Goal: Information Seeking & Learning: Check status

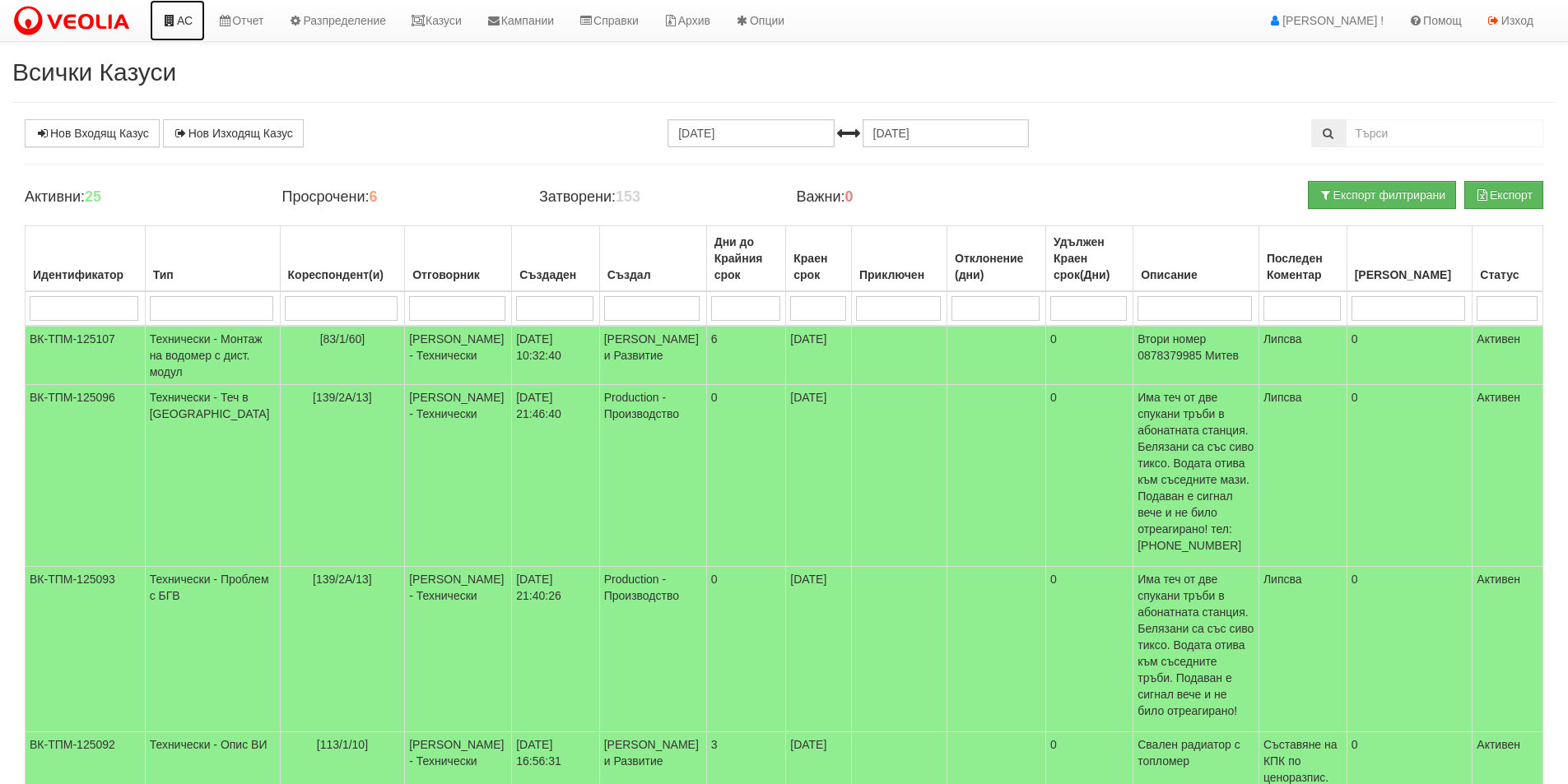
click at [182, 22] on link "АС" at bounding box center [176, 20] width 55 height 41
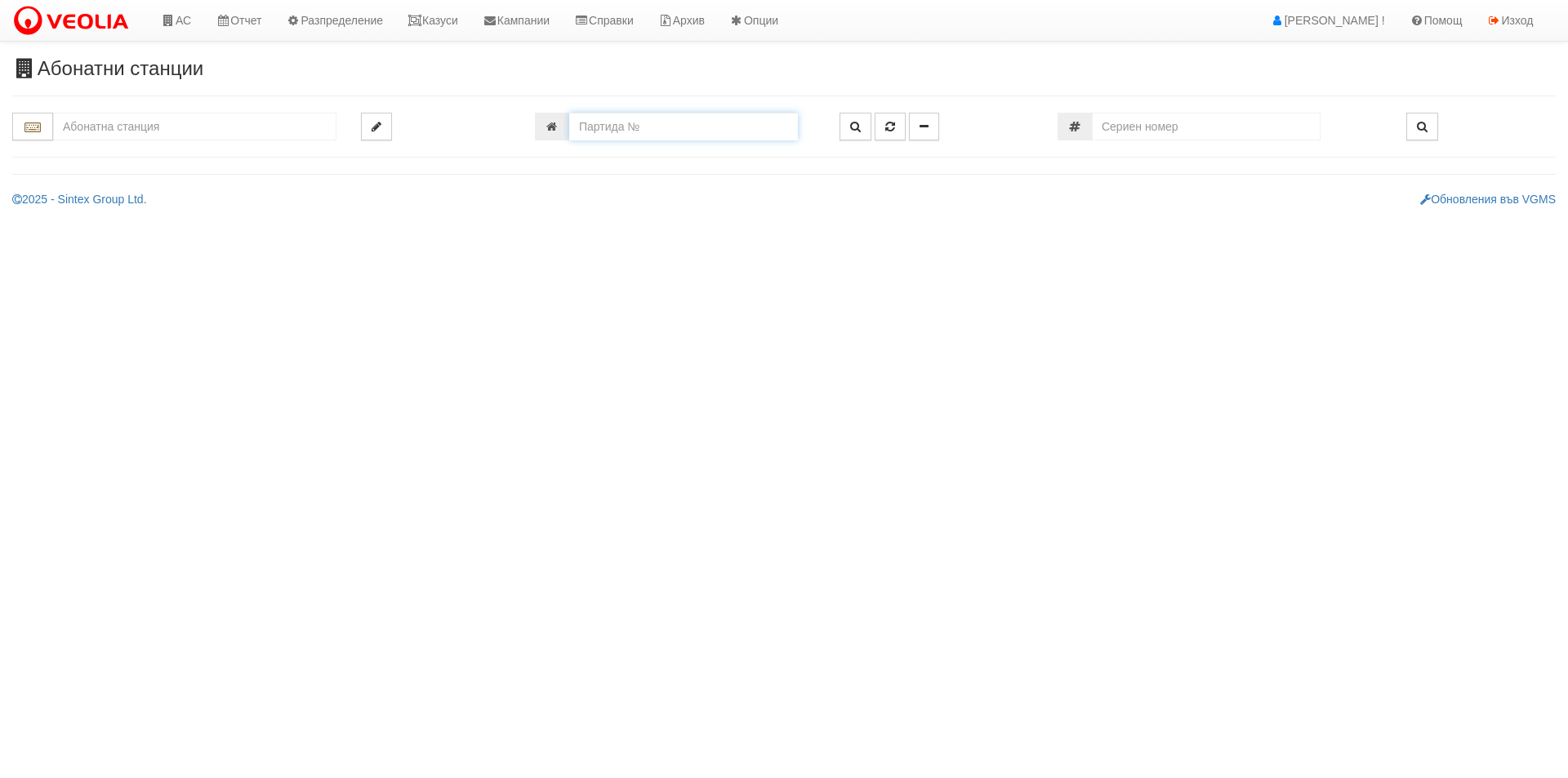
click at [686, 122] on input "number" at bounding box center [683, 126] width 229 height 28
type input "17068"
type input "202/2 - "[PERSON_NAME] [GEOGRAPHIC_DATA] " ЕАД"
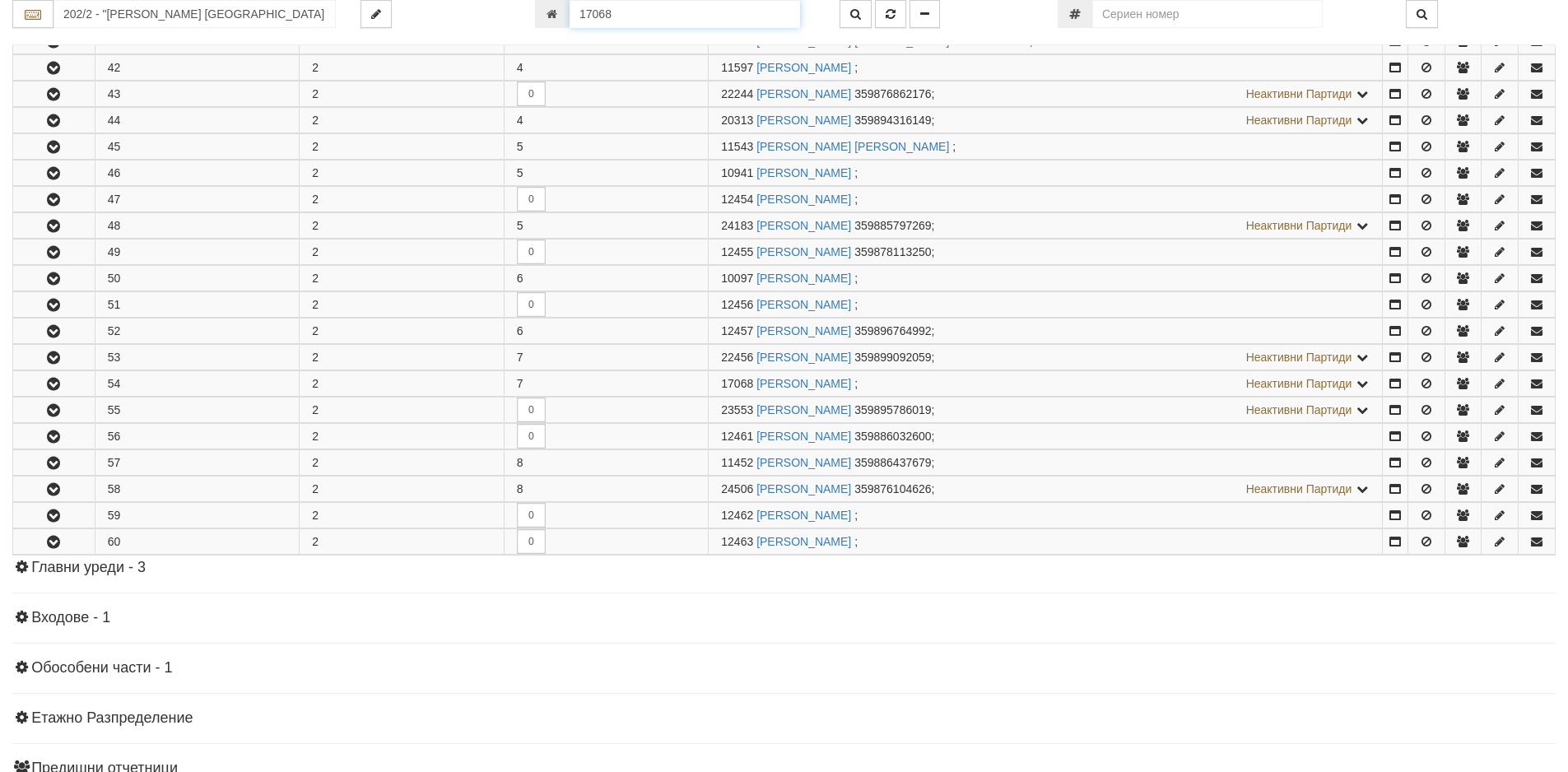
scroll to position [839, 0]
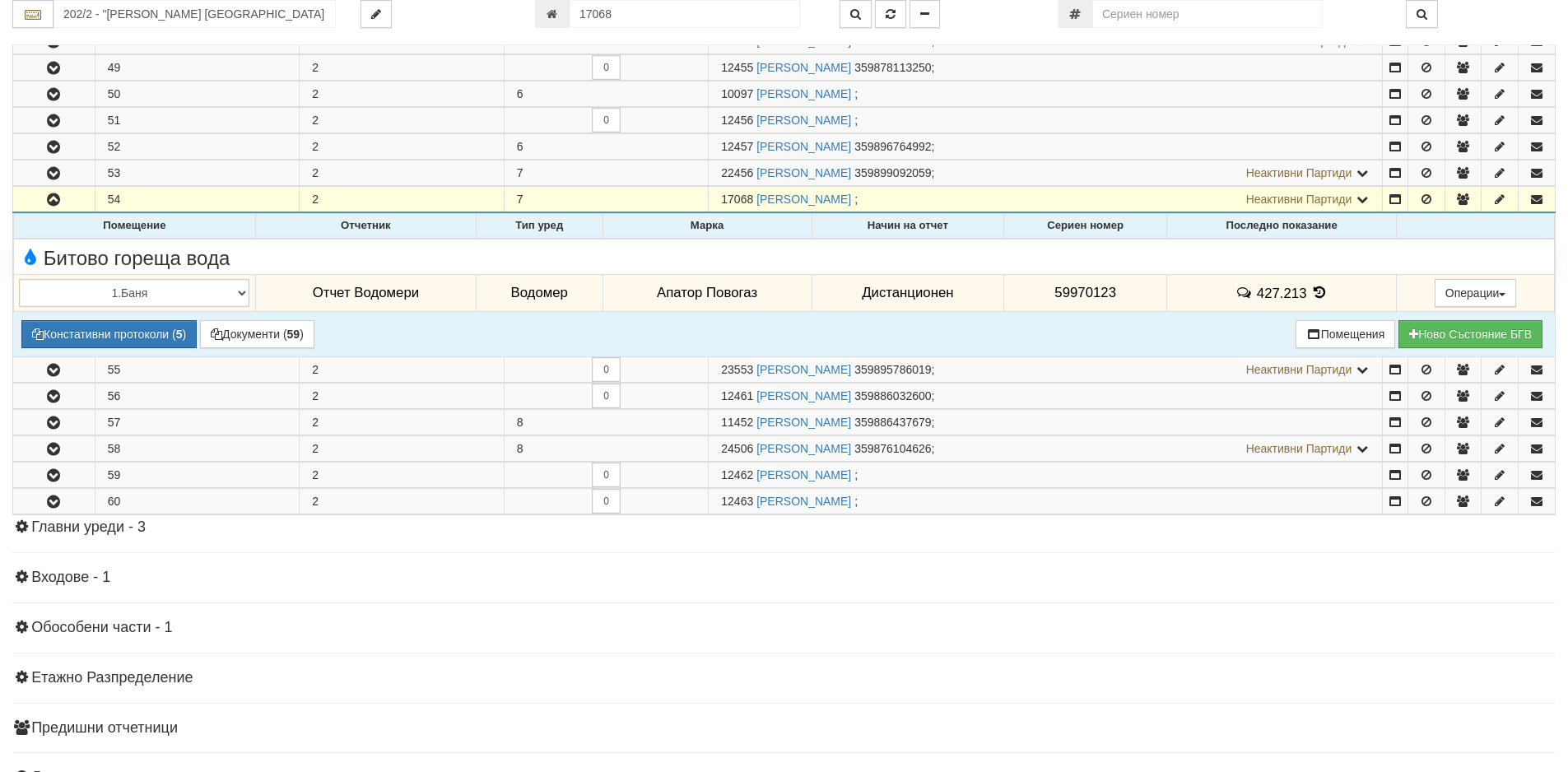
click at [1313, 291] on icon at bounding box center [1319, 292] width 18 height 14
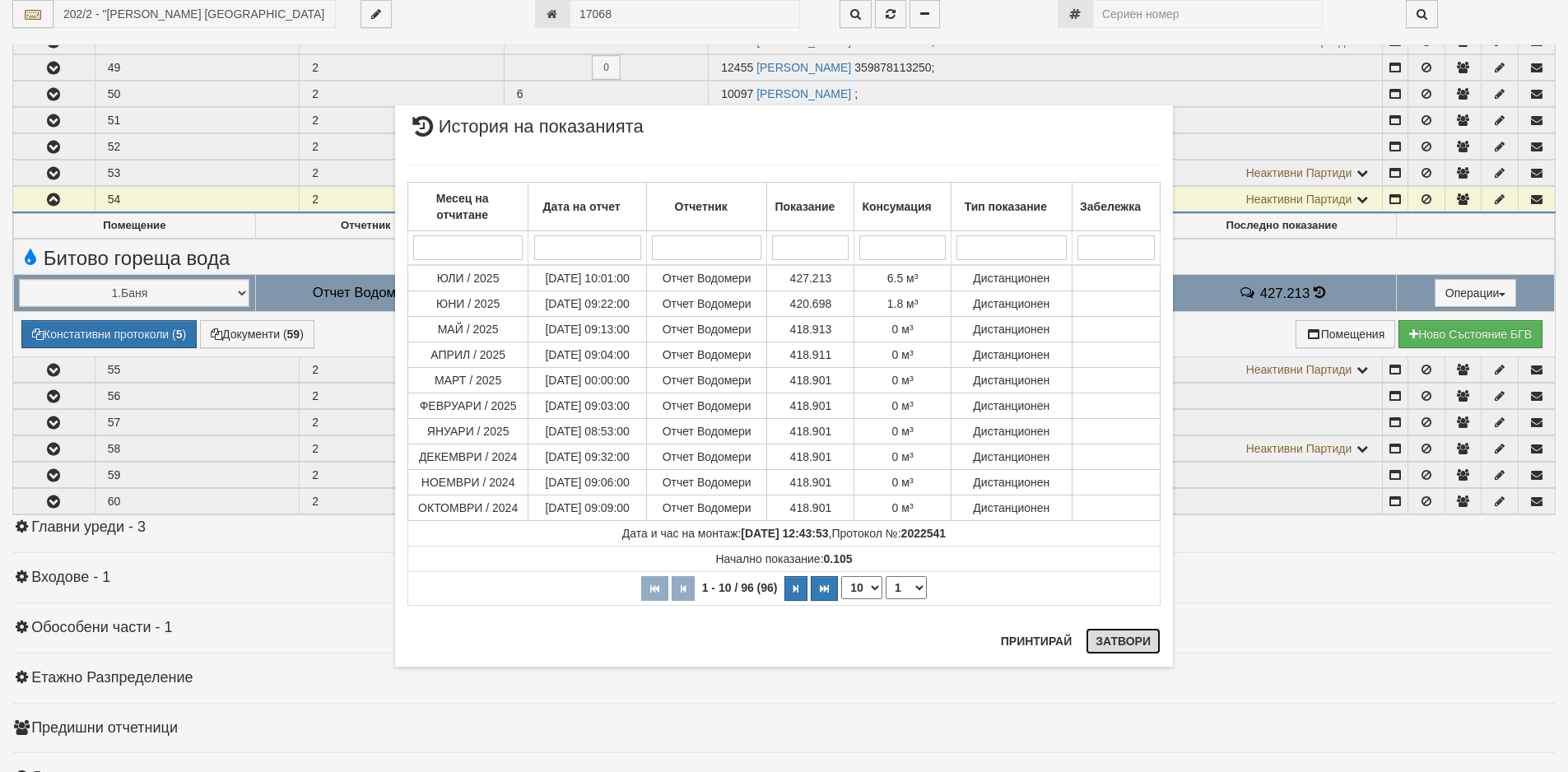
click at [1120, 637] on button "Затвори" at bounding box center [1124, 641] width 75 height 26
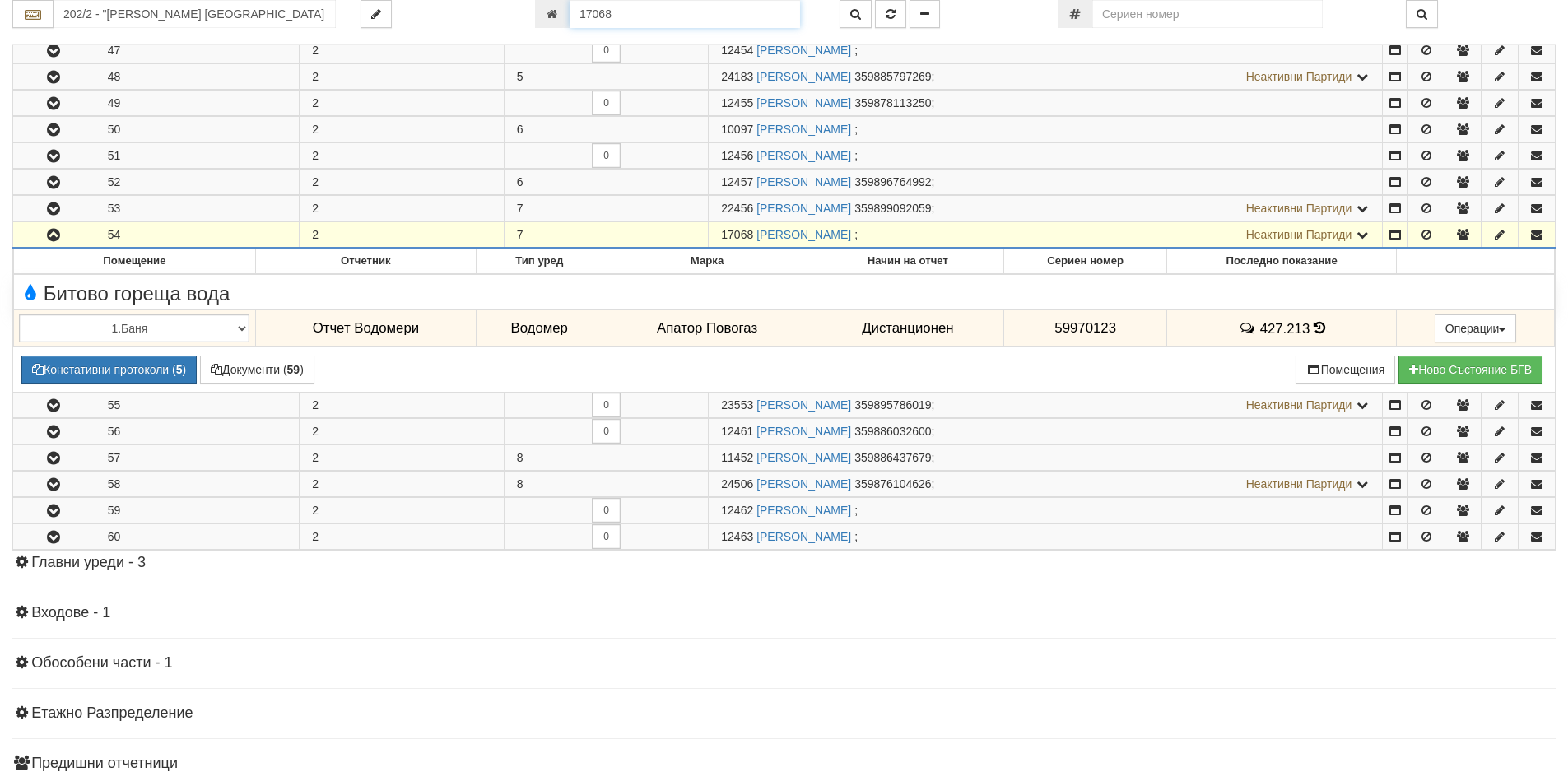
scroll to position [773, 0]
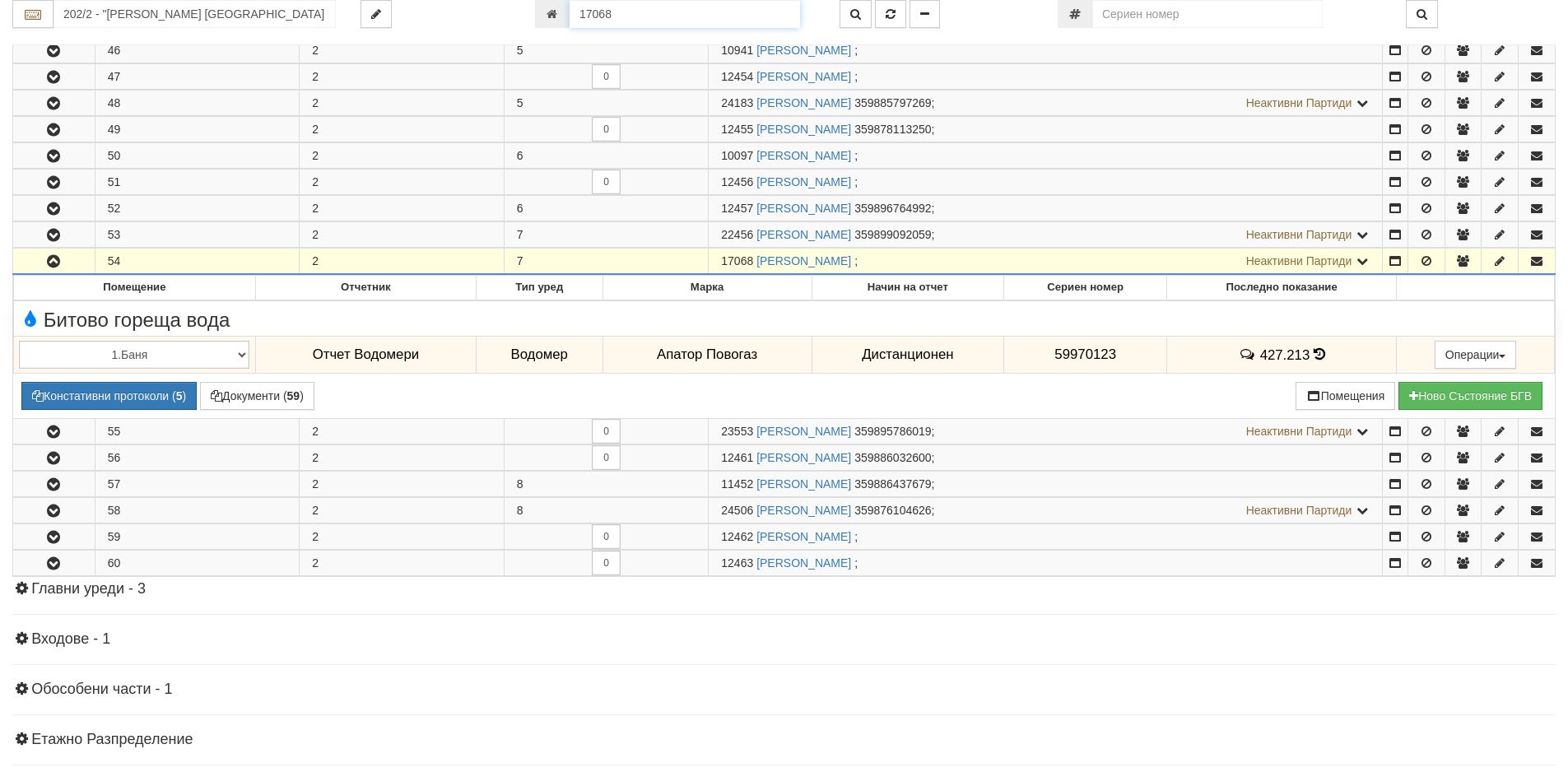
drag, startPoint x: 631, startPoint y: 11, endPoint x: 564, endPoint y: 12, distance: 67.0
click at [564, 12] on div "17068" at bounding box center [675, 13] width 279 height 28
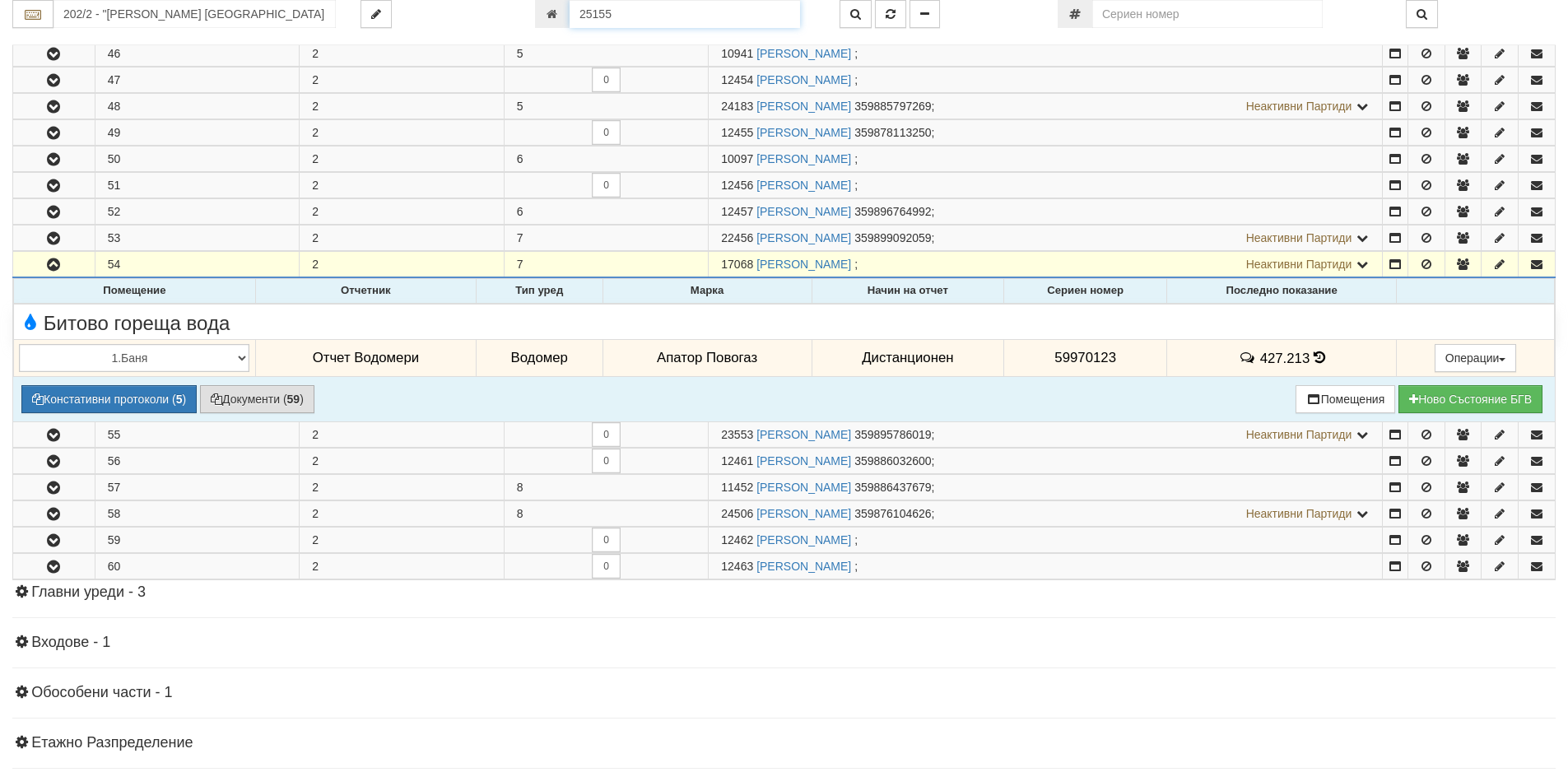
type input "25155"
click at [263, 409] on button "Документи ( 59 )" at bounding box center [257, 399] width 115 height 28
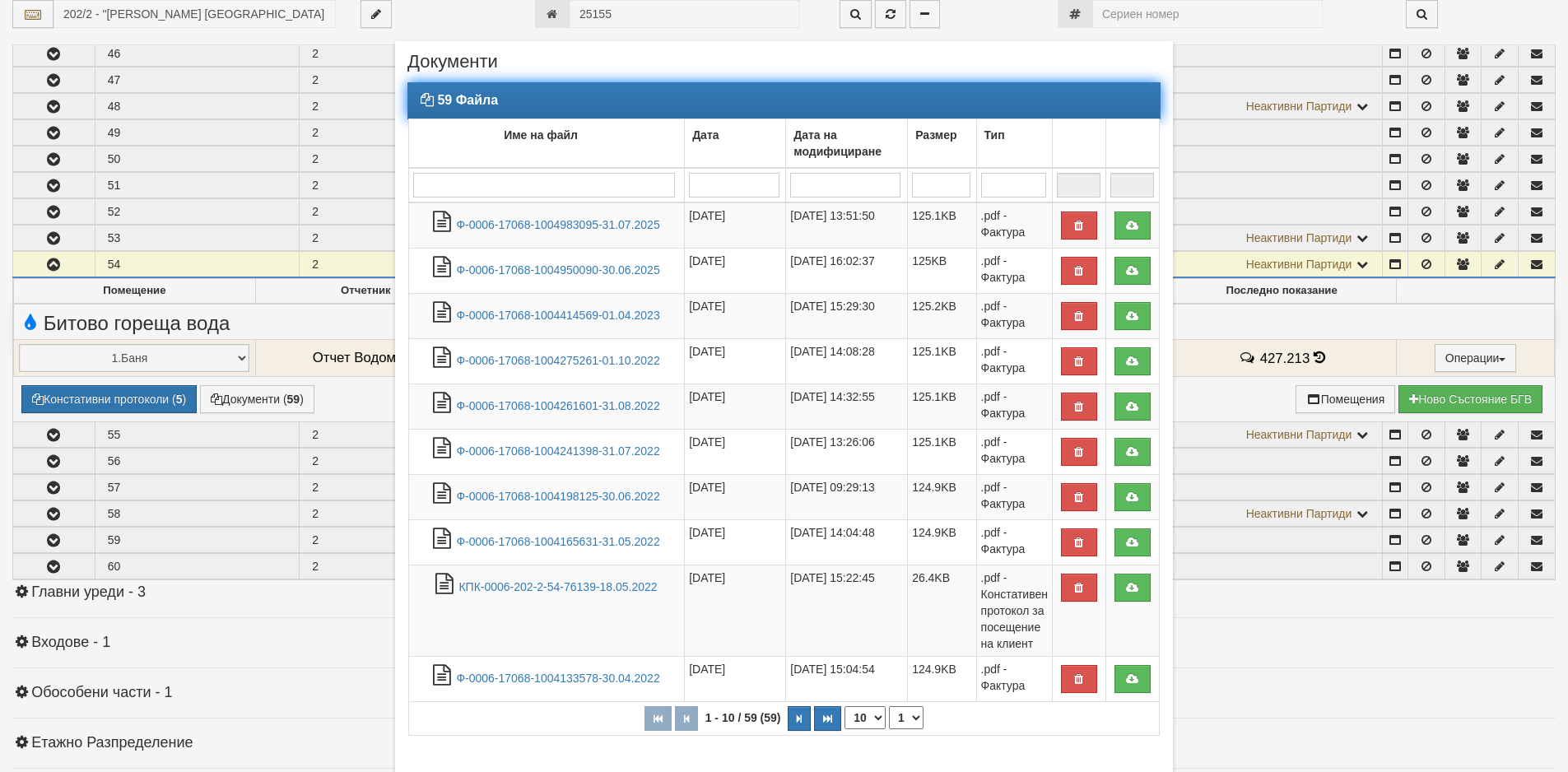
drag, startPoint x: 873, startPoint y: 716, endPoint x: 867, endPoint y: 734, distance: 19.0
click at [873, 716] on select "10 20 30 40" at bounding box center [864, 718] width 41 height 23
select select "40"
click at [844, 730] on select "10 20 30 40" at bounding box center [864, 718] width 41 height 23
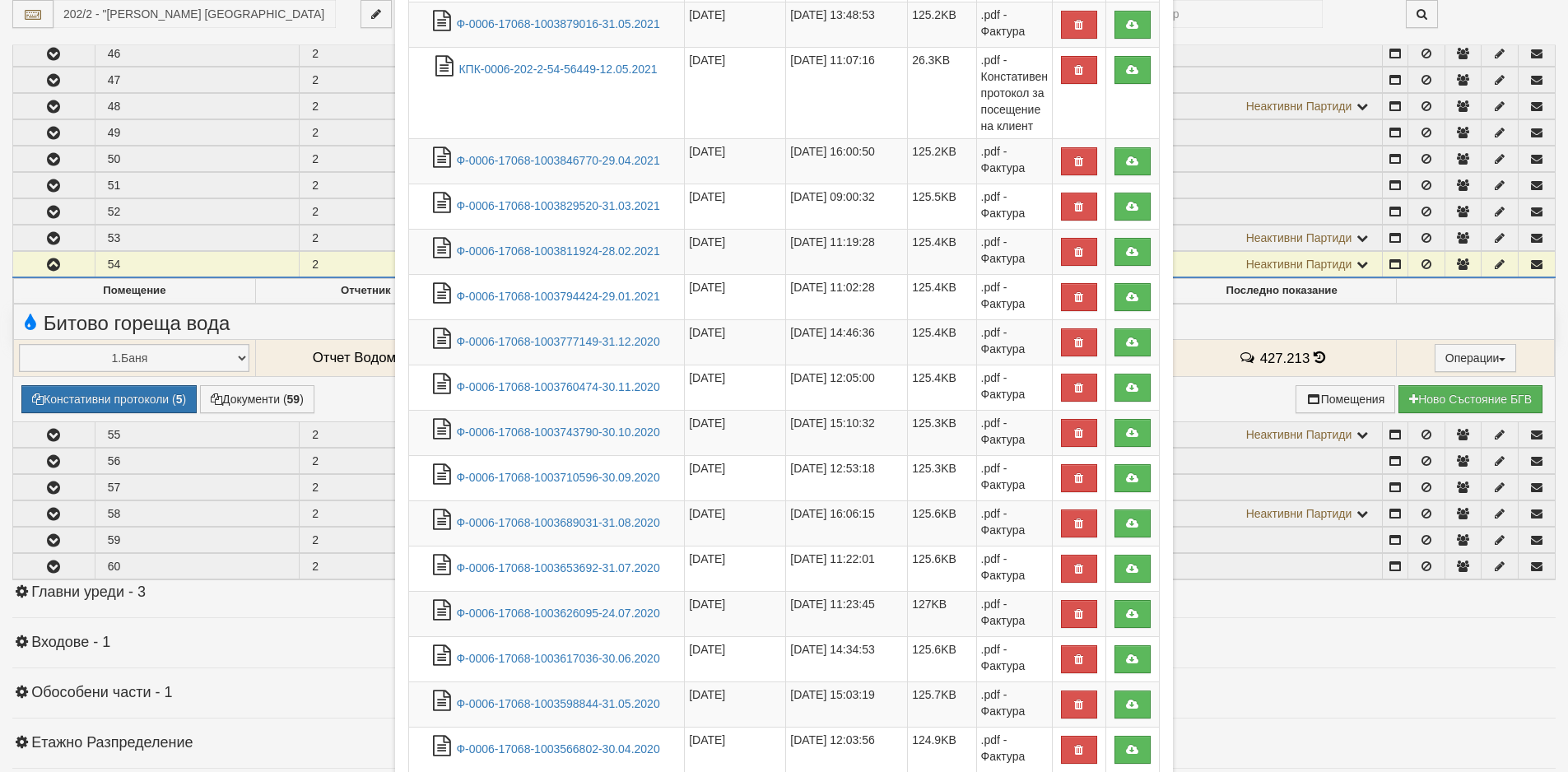
scroll to position [1469, 0]
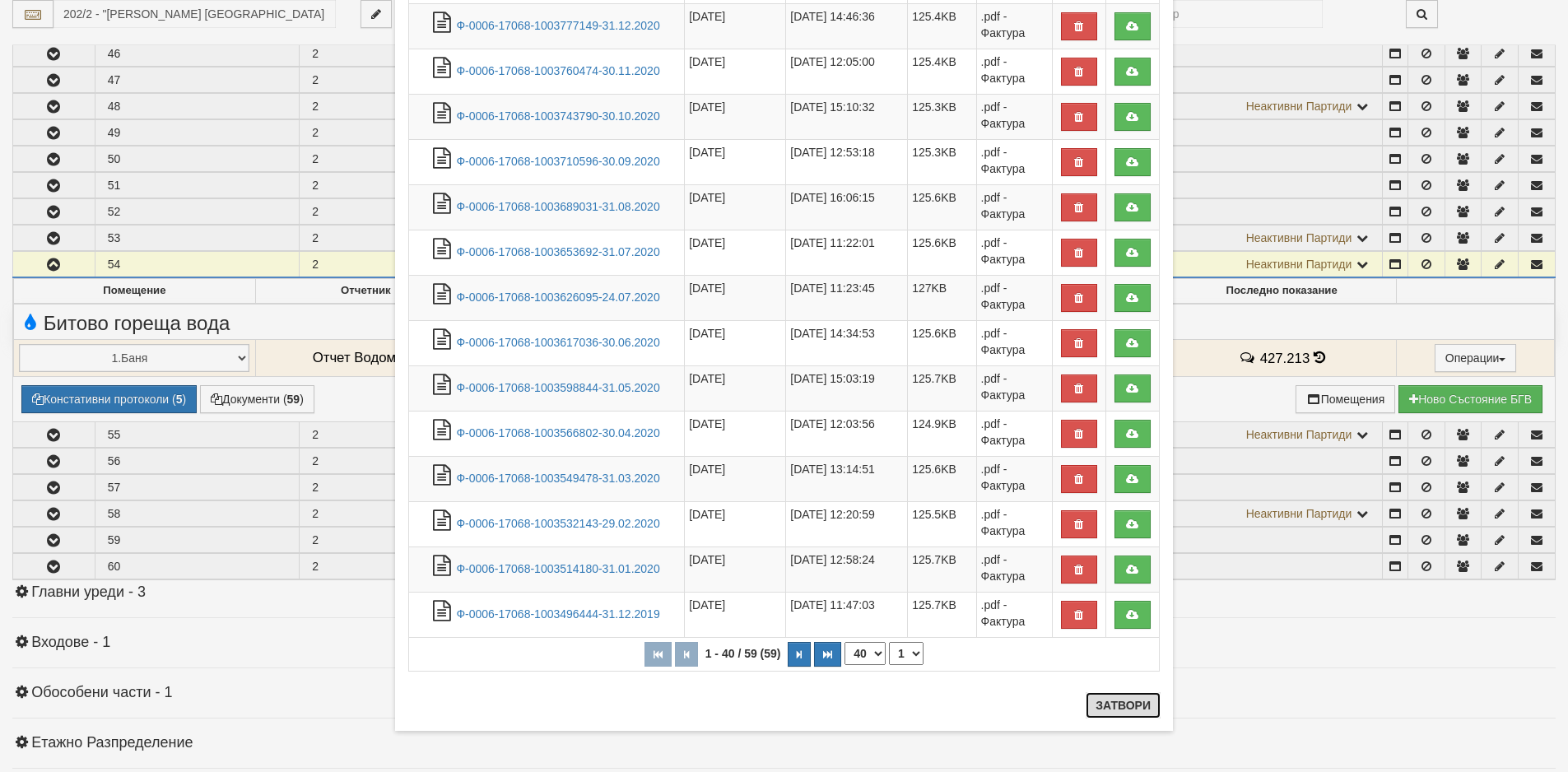
click at [1098, 705] on button "Затвори" at bounding box center [1124, 705] width 75 height 26
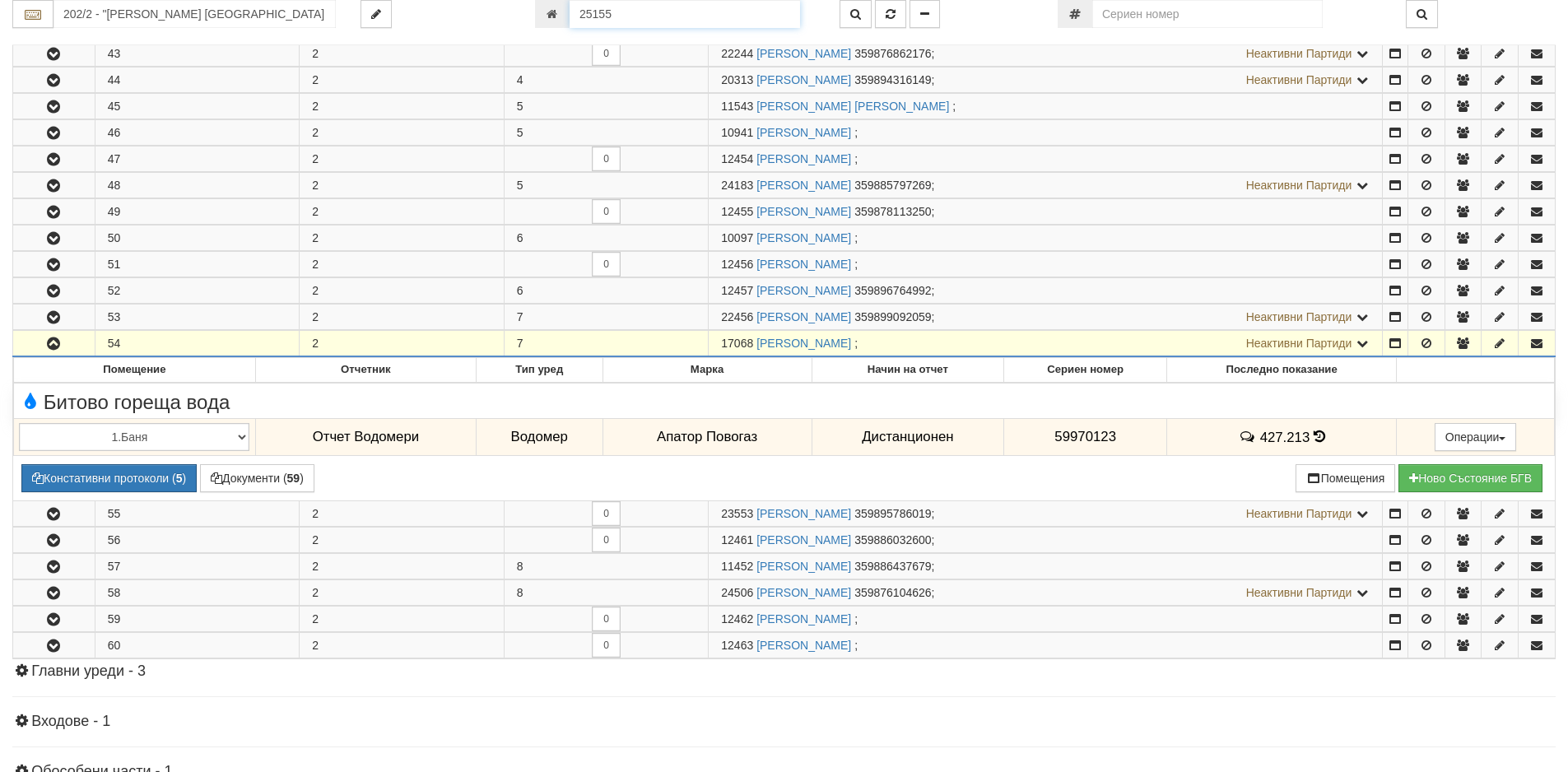
drag, startPoint x: 645, startPoint y: 13, endPoint x: 514, endPoint y: -2, distance: 131.9
click at [514, 0] on html "АС Отчет Настройки Период Глобални Параметри Сваляне Отчетни Карти Нулиране УДР" at bounding box center [784, 183] width 1568 height 1754
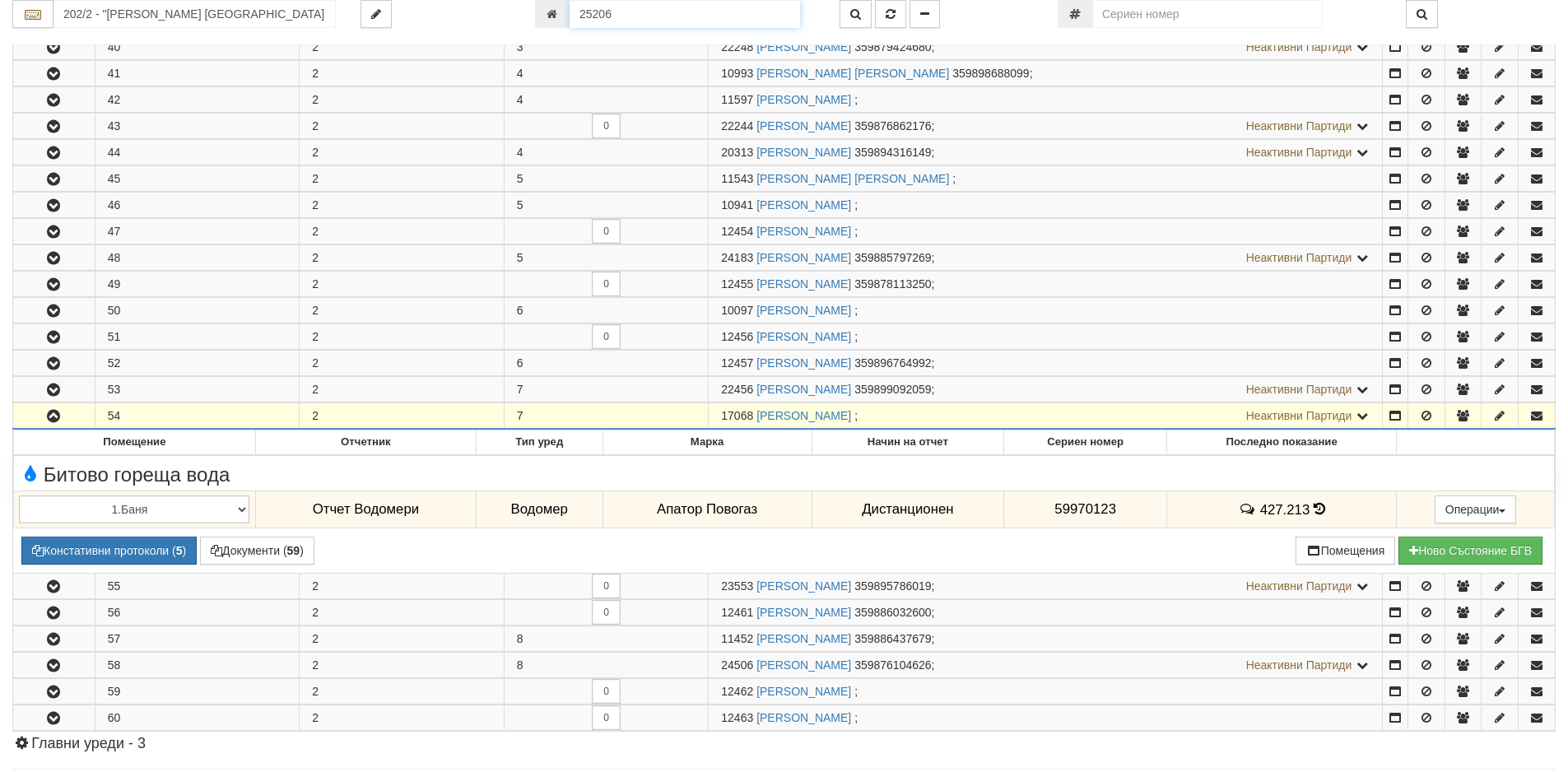
type input "25206"
type input "025/1В - "ВЕОЛИЯ ЕНЕРДЖИ ВАРНА " ЕАД"
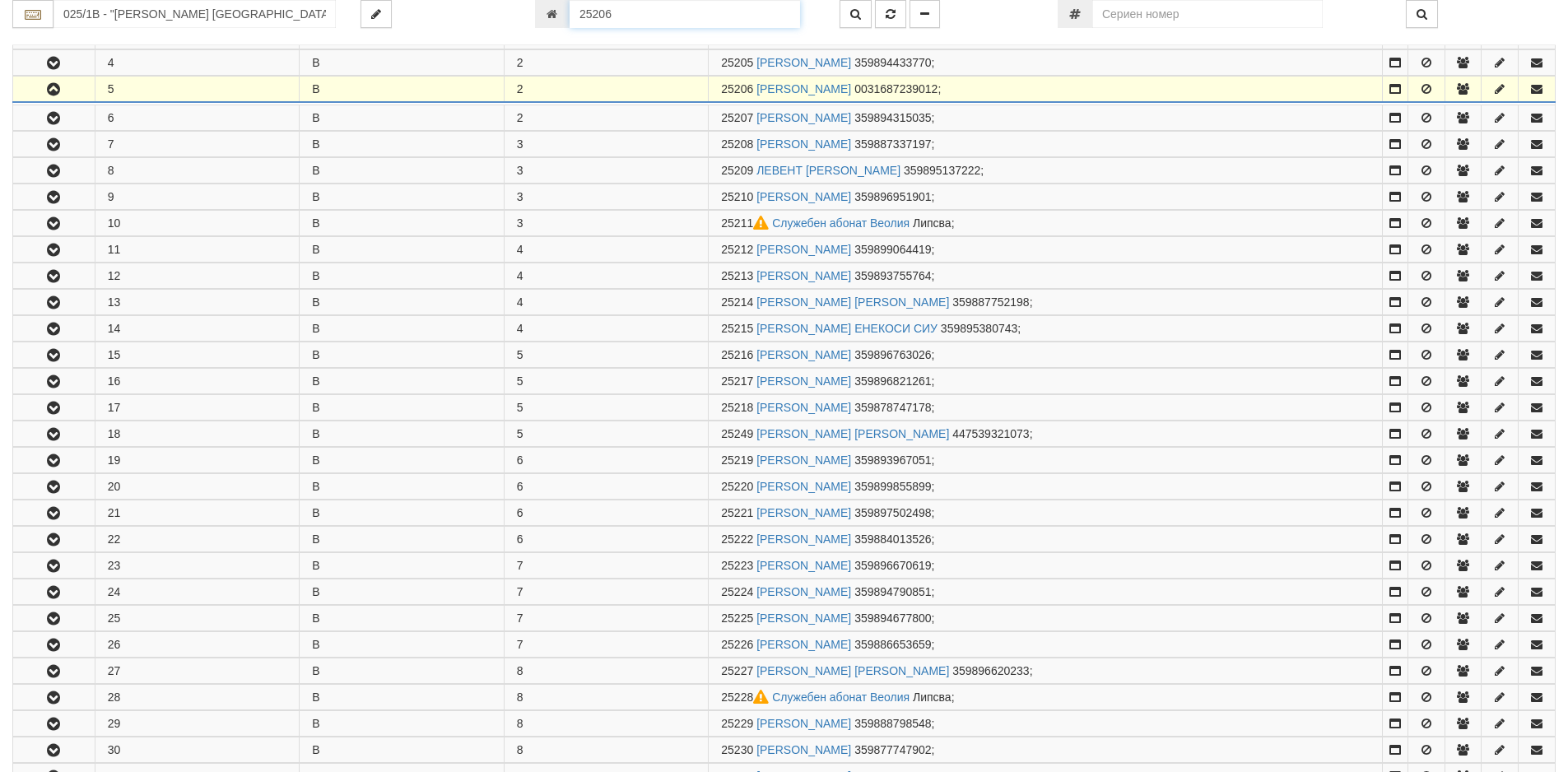
scroll to position [378, 0]
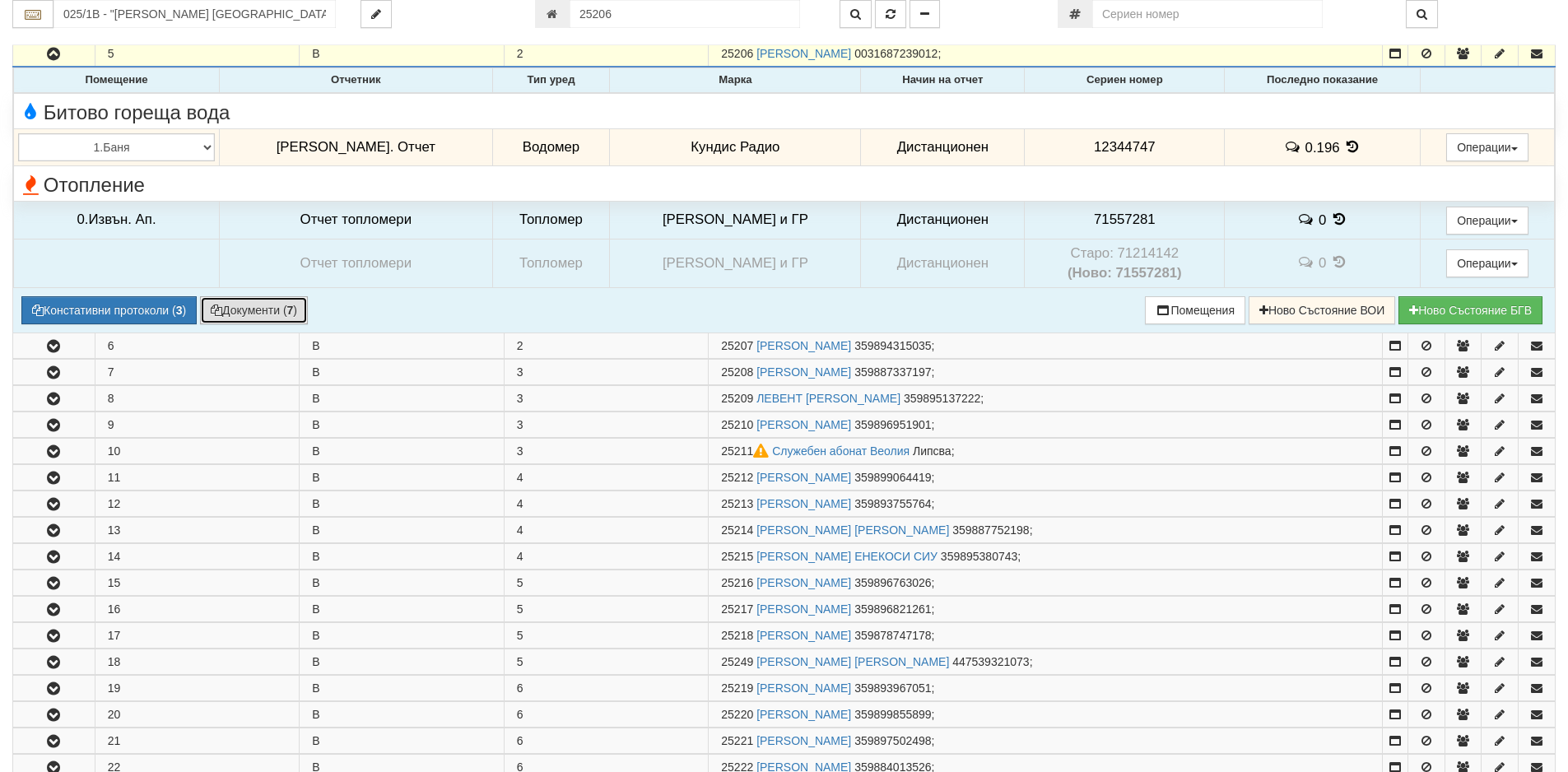
click at [245, 310] on button "Документи ( 7 )" at bounding box center [254, 310] width 108 height 28
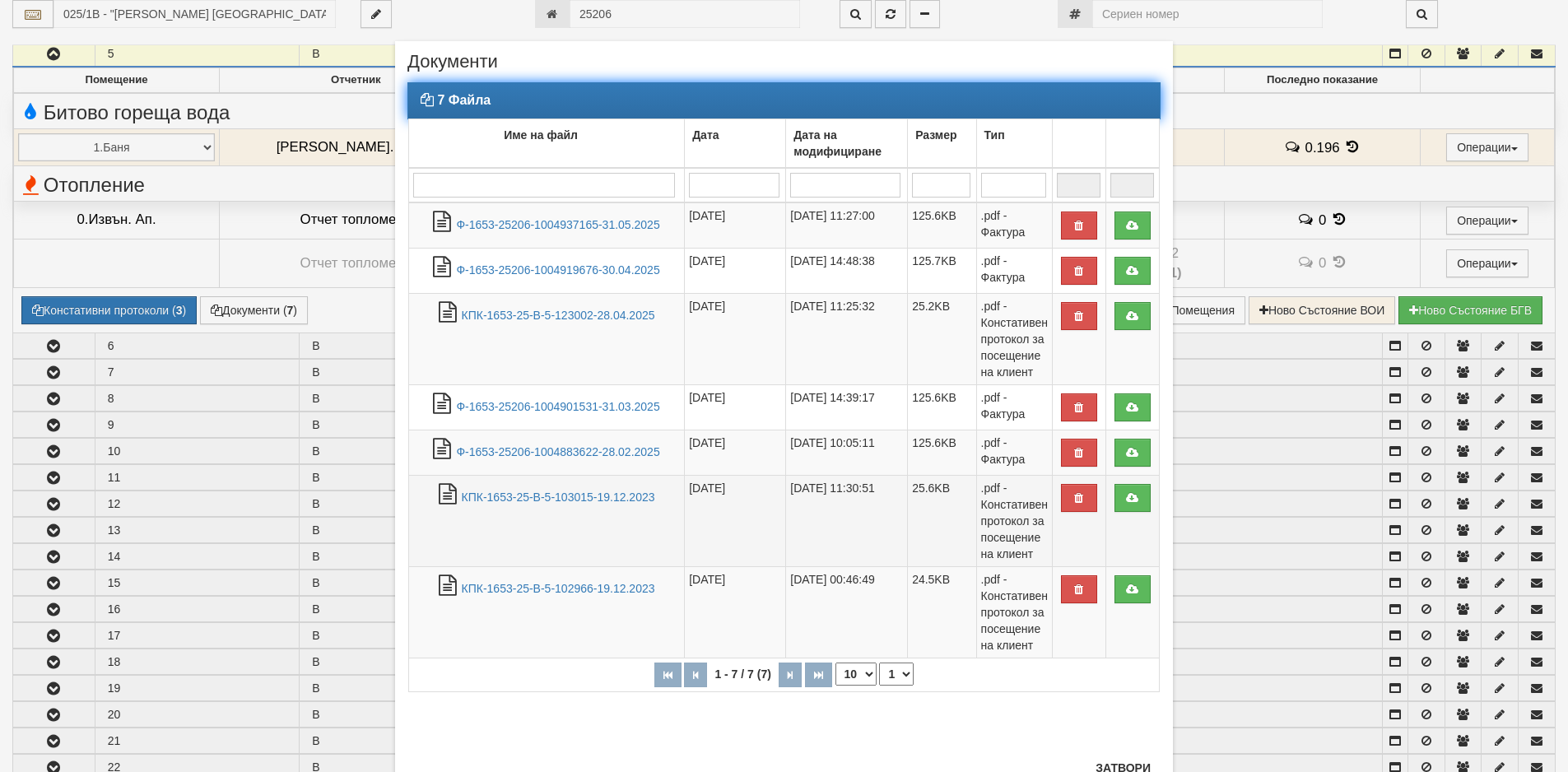
scroll to position [63, 0]
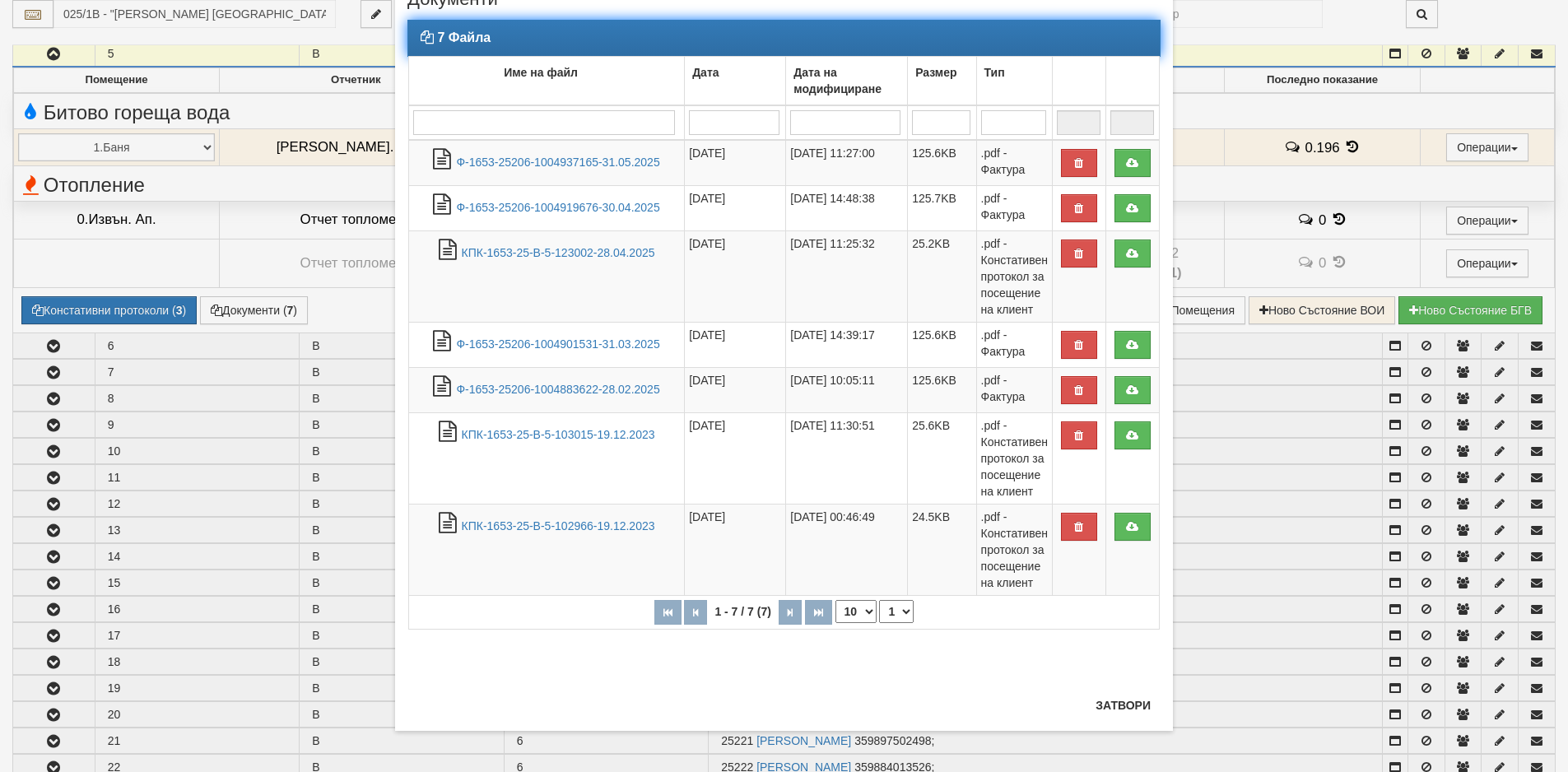
click at [861, 617] on select "10 20 30 40" at bounding box center [856, 612] width 41 height 23
select select "40"
click at [836, 600] on select "10 20 30 40" at bounding box center [856, 612] width 41 height 23
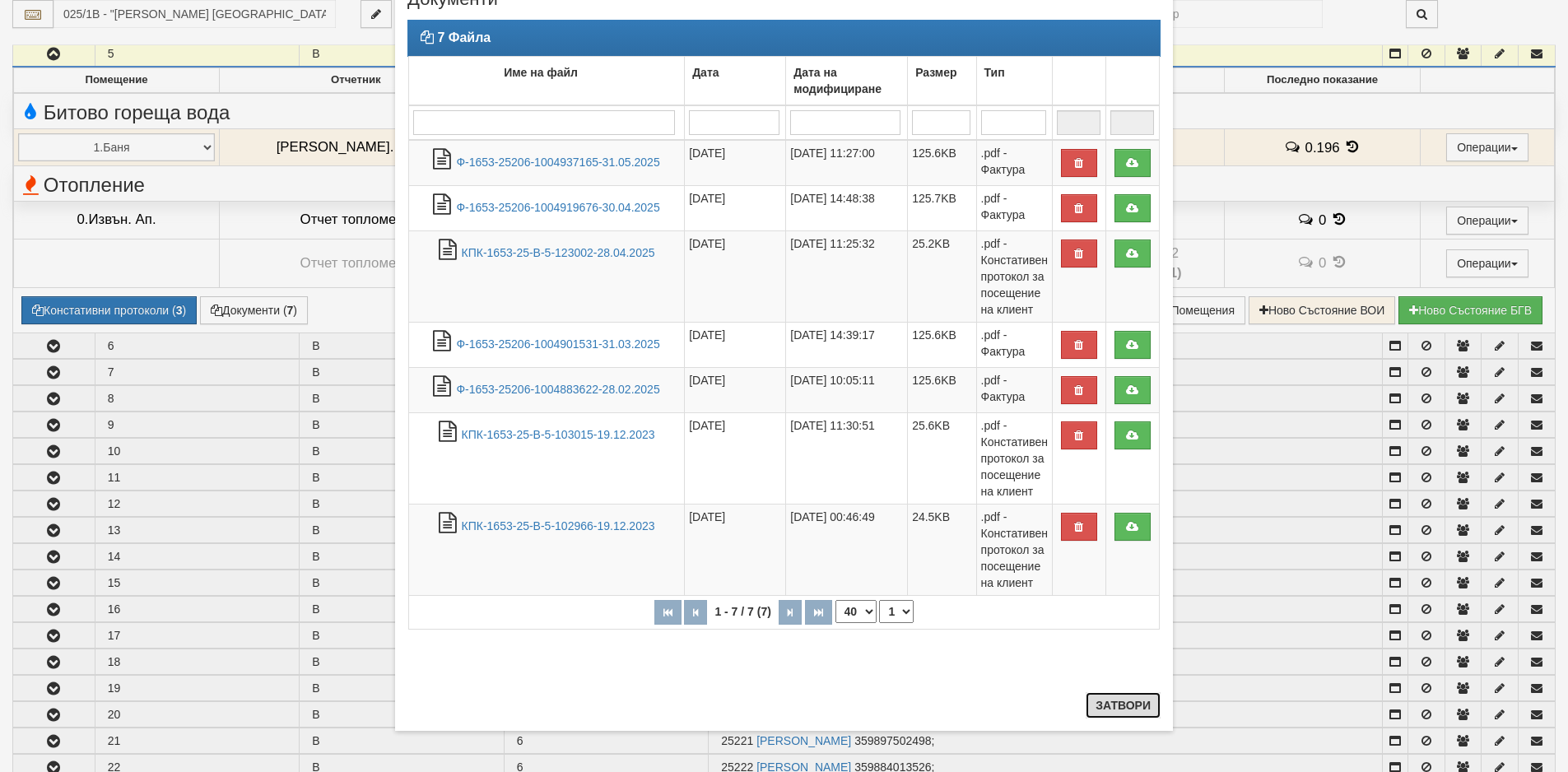
click at [1116, 705] on button "Затвори" at bounding box center [1124, 705] width 75 height 26
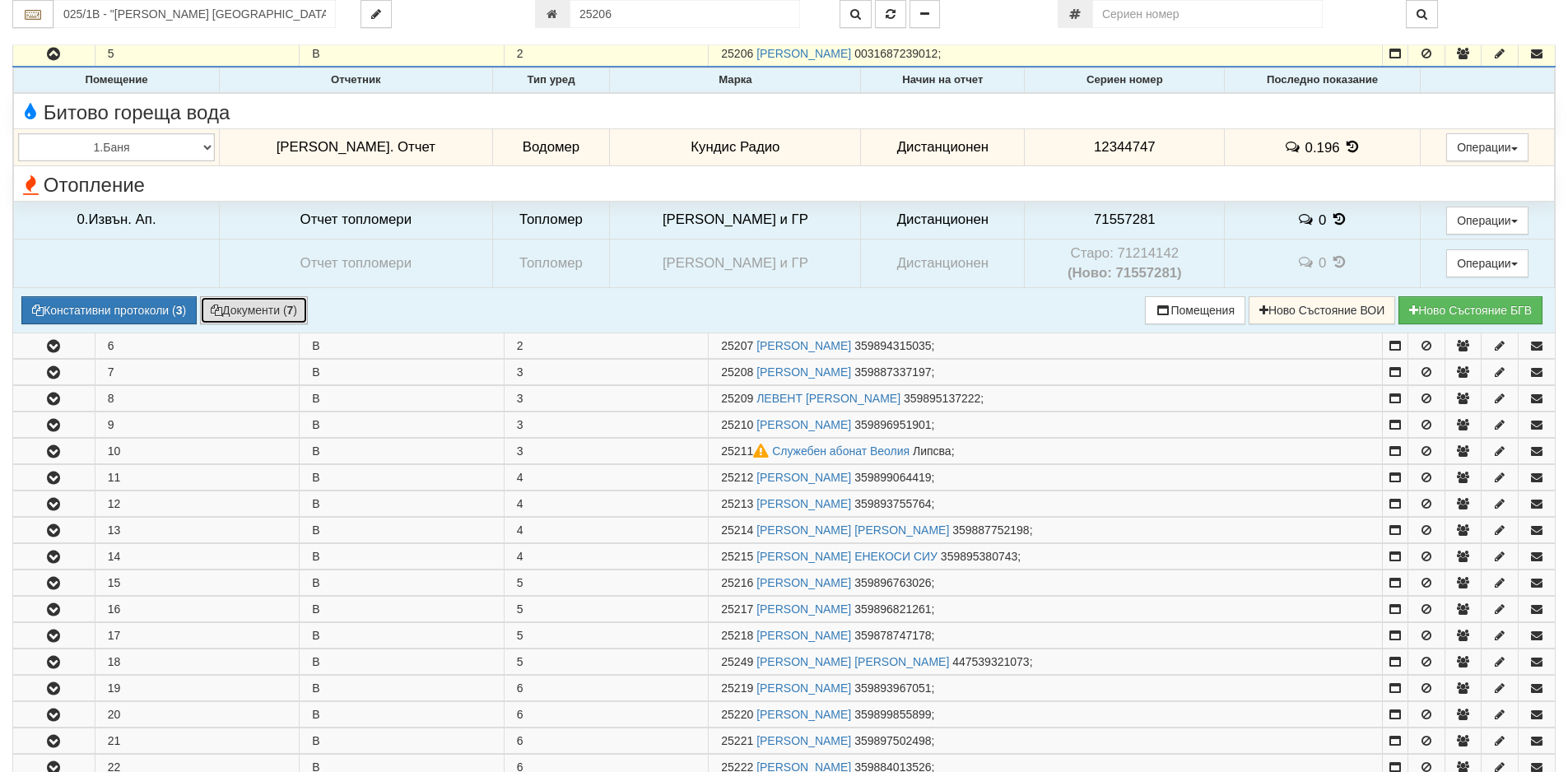
click at [260, 307] on button "Документи ( 7 )" at bounding box center [254, 310] width 108 height 28
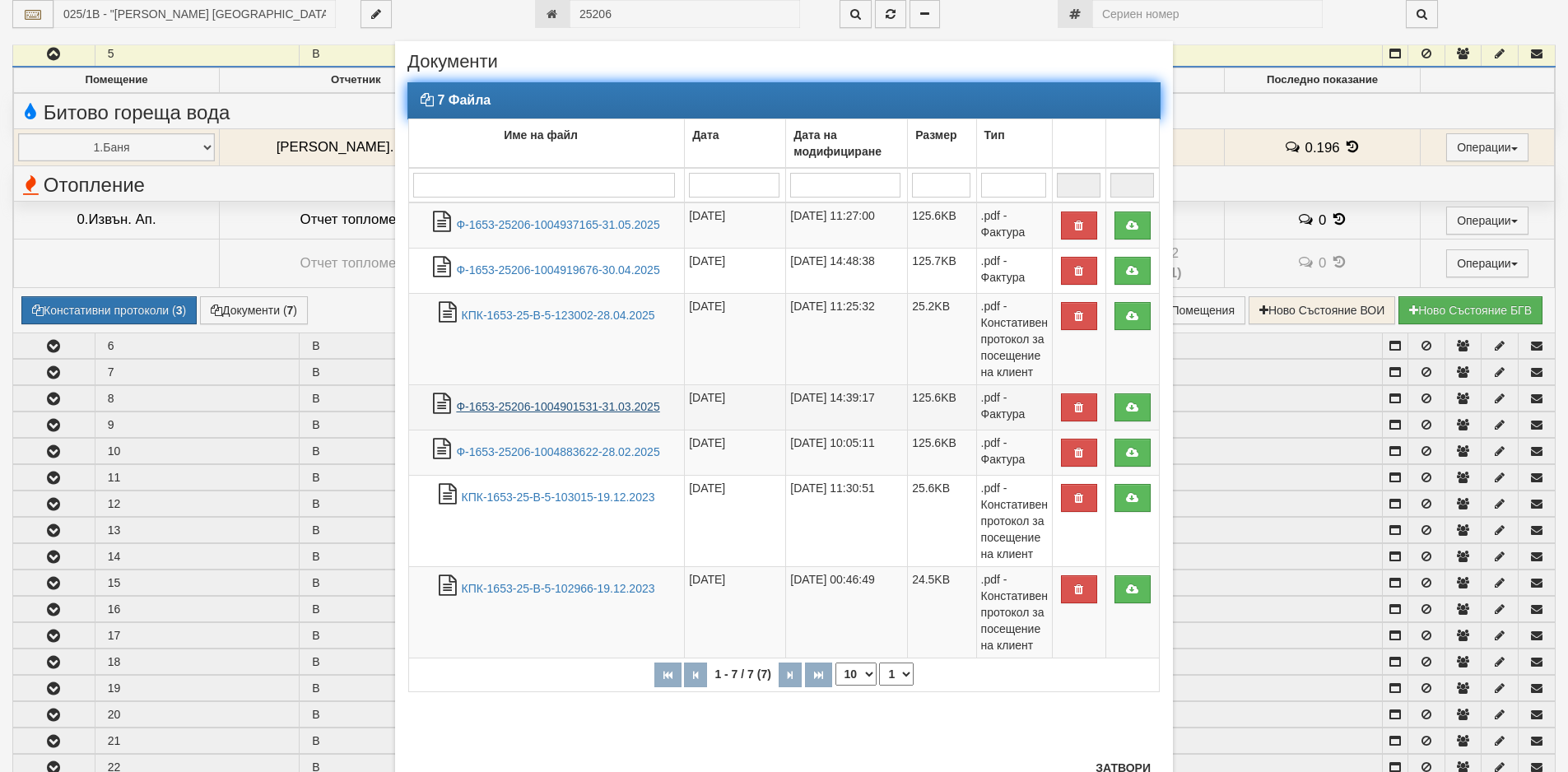
click at [517, 406] on link "Ф-1653-25206-1004901531-31.03.2025" at bounding box center [557, 407] width 203 height 13
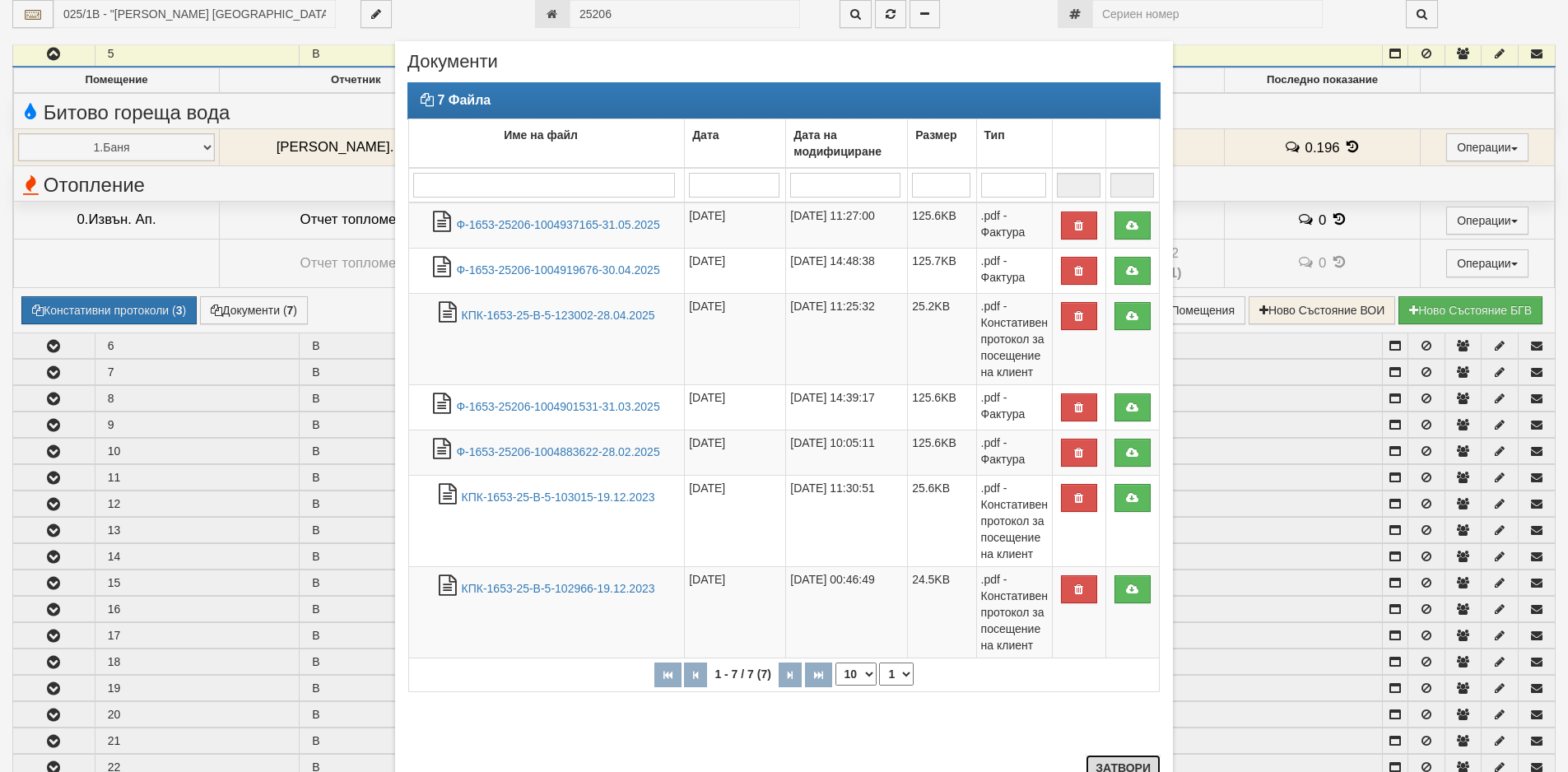
click at [1109, 765] on button "Затвори" at bounding box center [1124, 767] width 75 height 26
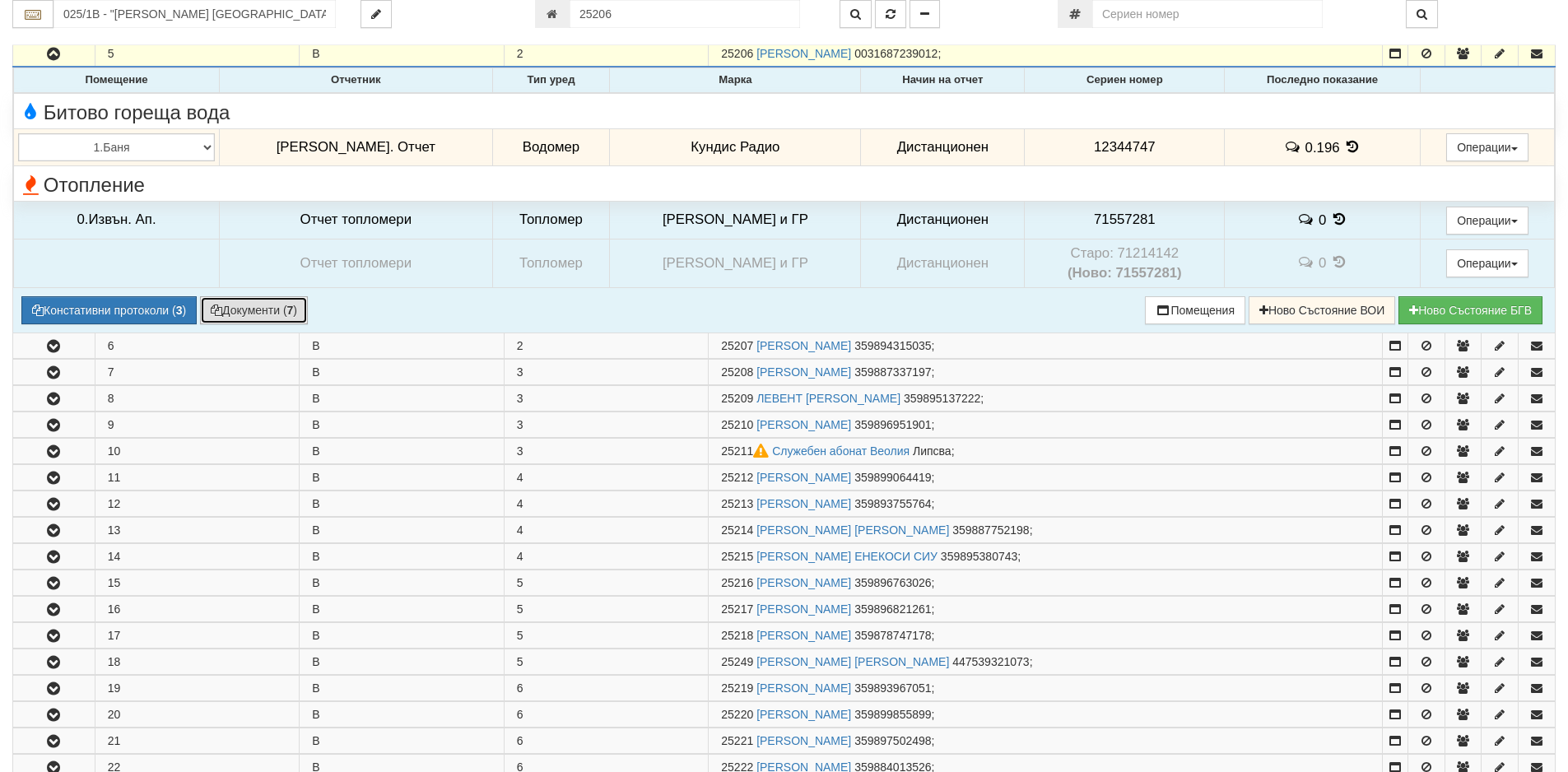
click at [232, 312] on button "Документи ( 7 )" at bounding box center [254, 310] width 108 height 28
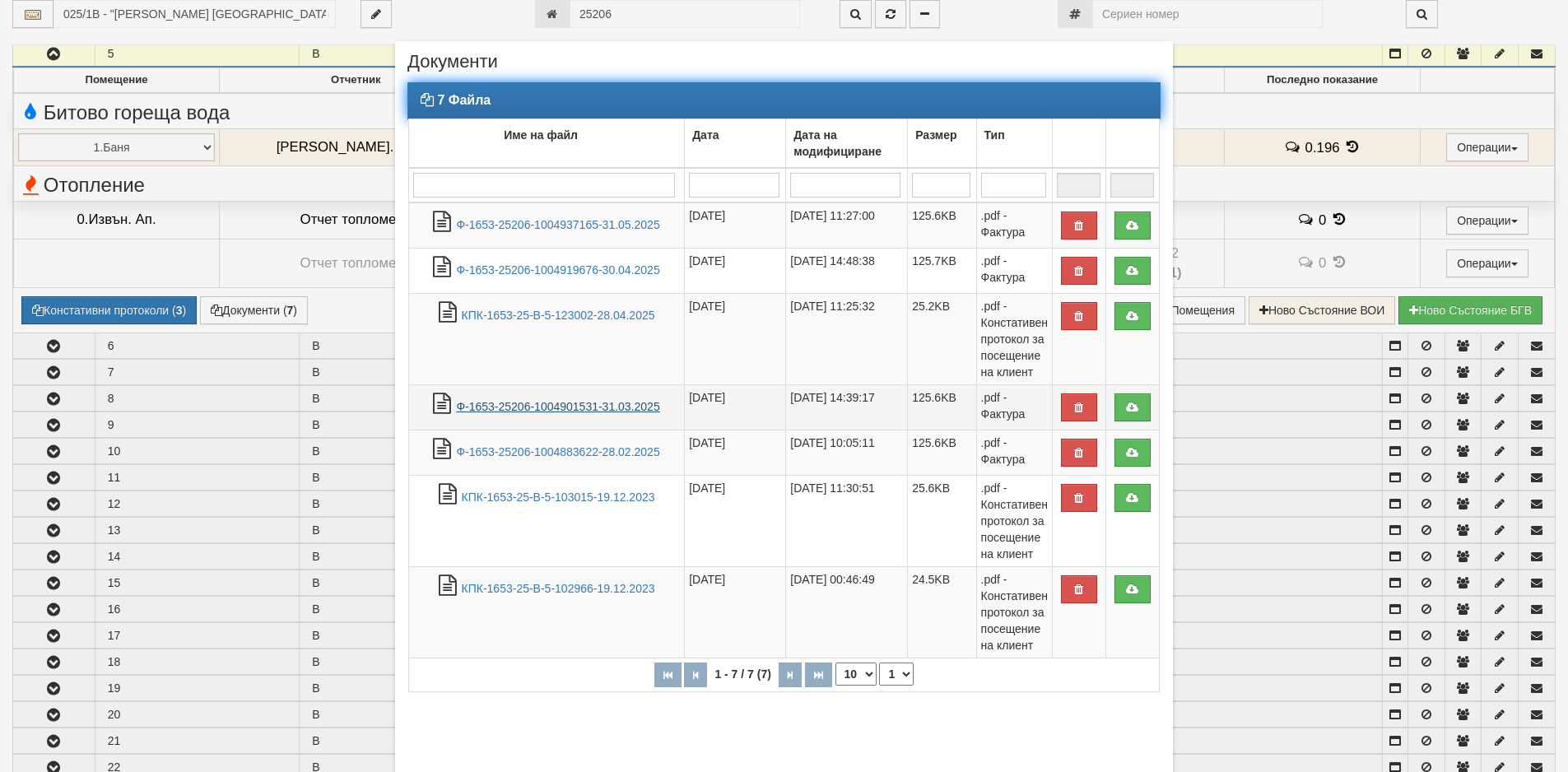
click at [545, 410] on link "Ф-1653-25206-1004901531-31.03.2025" at bounding box center [557, 407] width 203 height 13
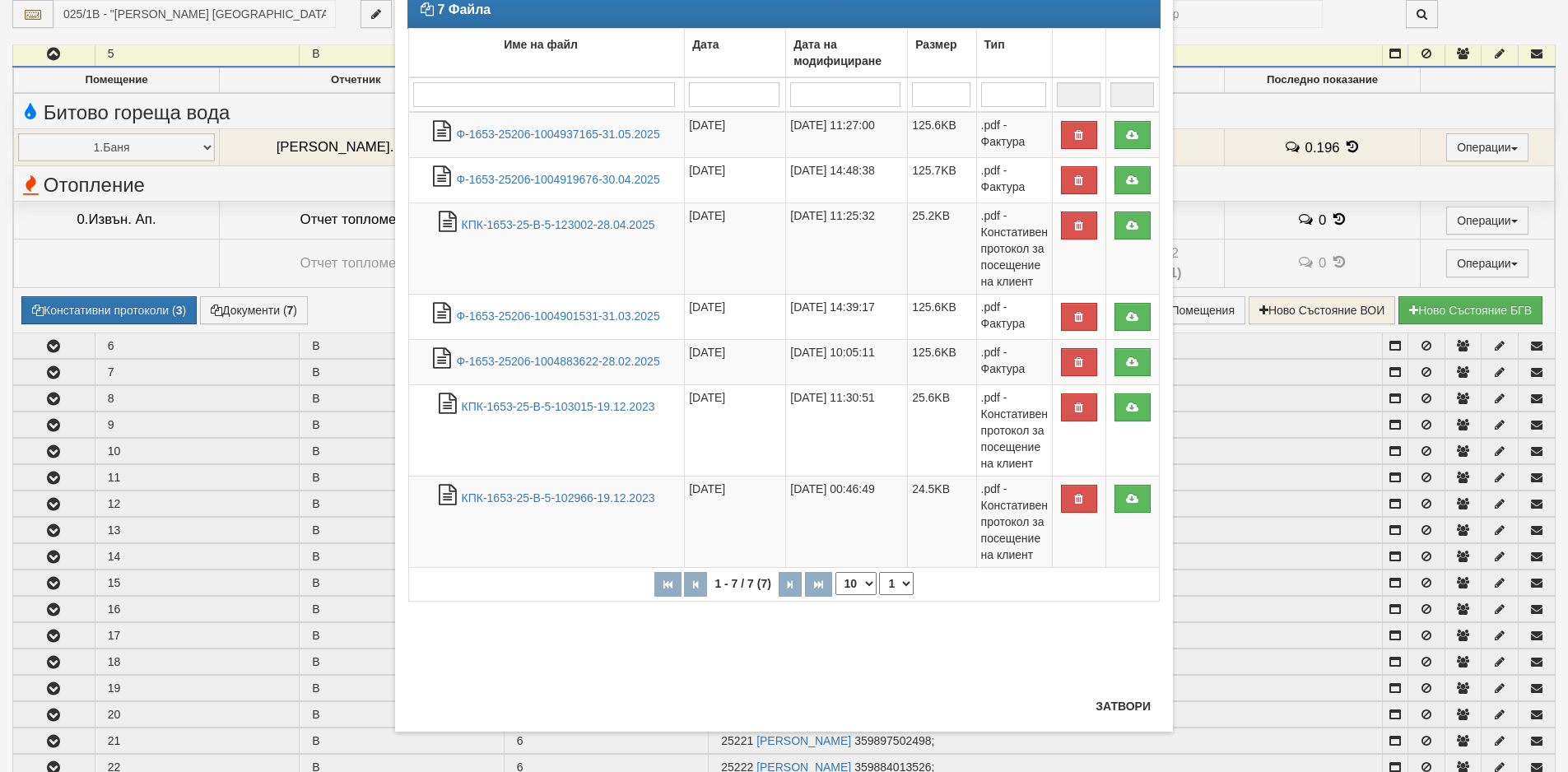
scroll to position [92, 0]
click at [1133, 700] on button "Затвори" at bounding box center [1124, 705] width 75 height 26
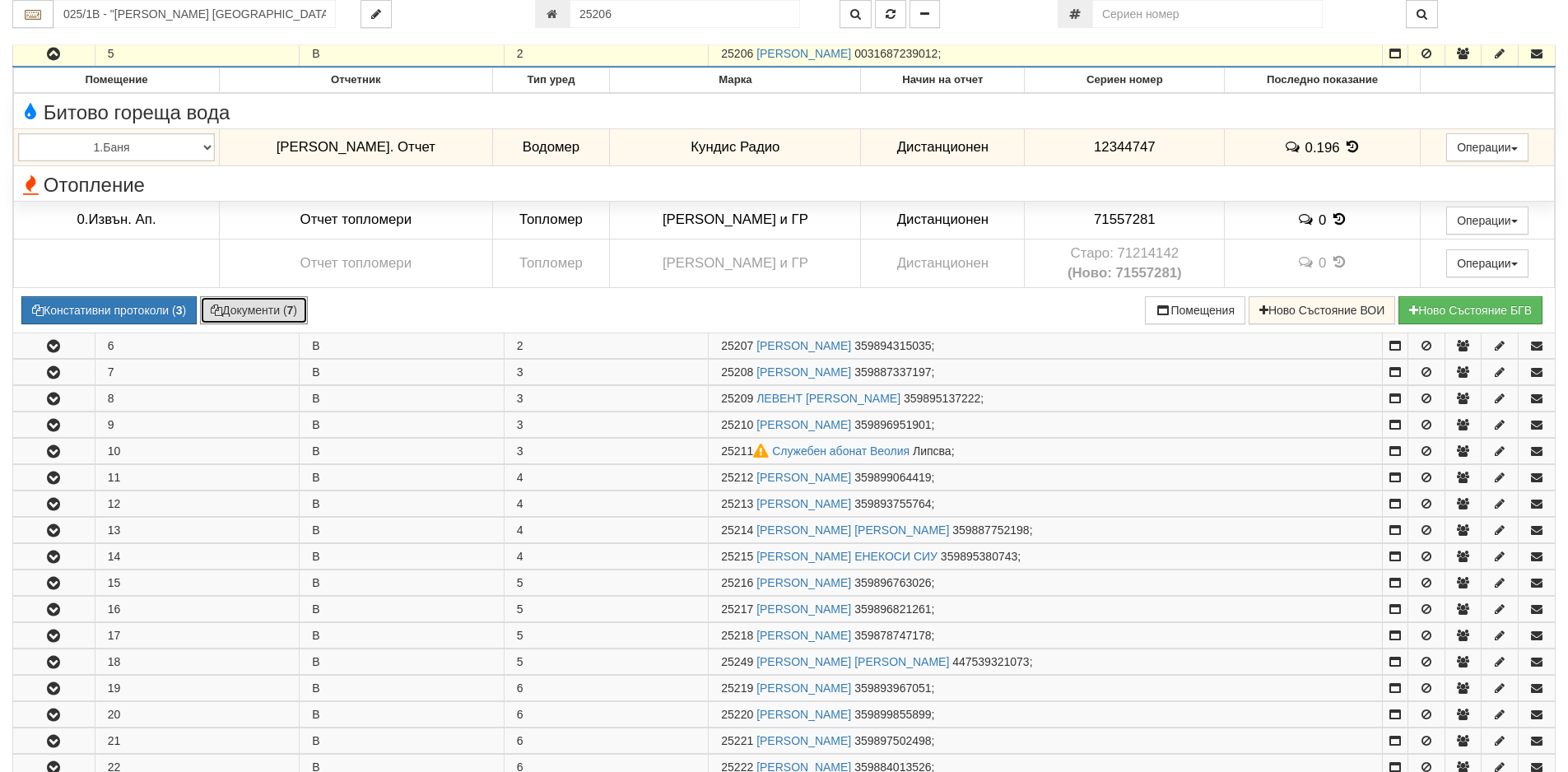
scroll to position [0, 0]
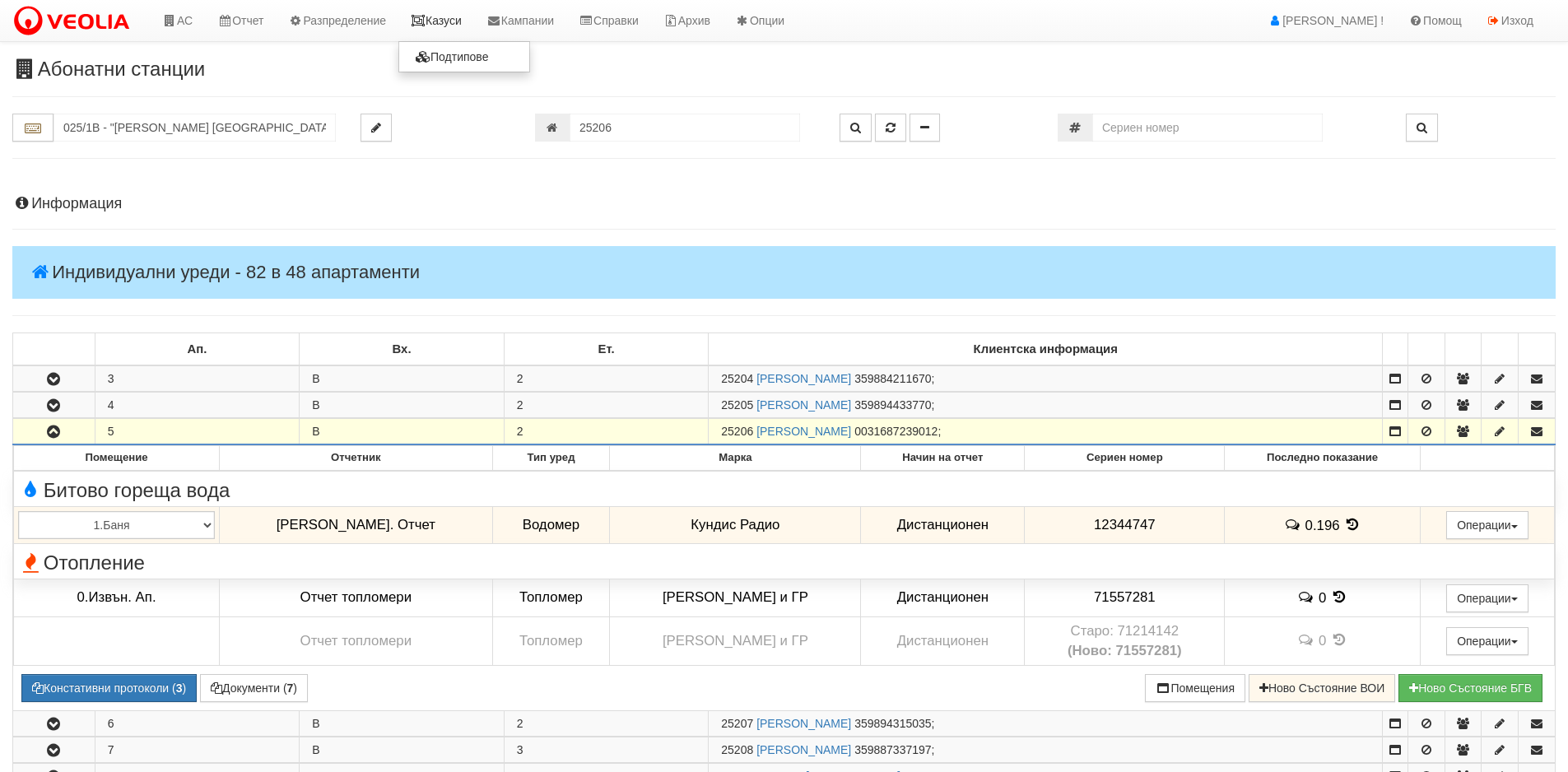
click at [445, 18] on link "Казуси" at bounding box center [436, 20] width 76 height 41
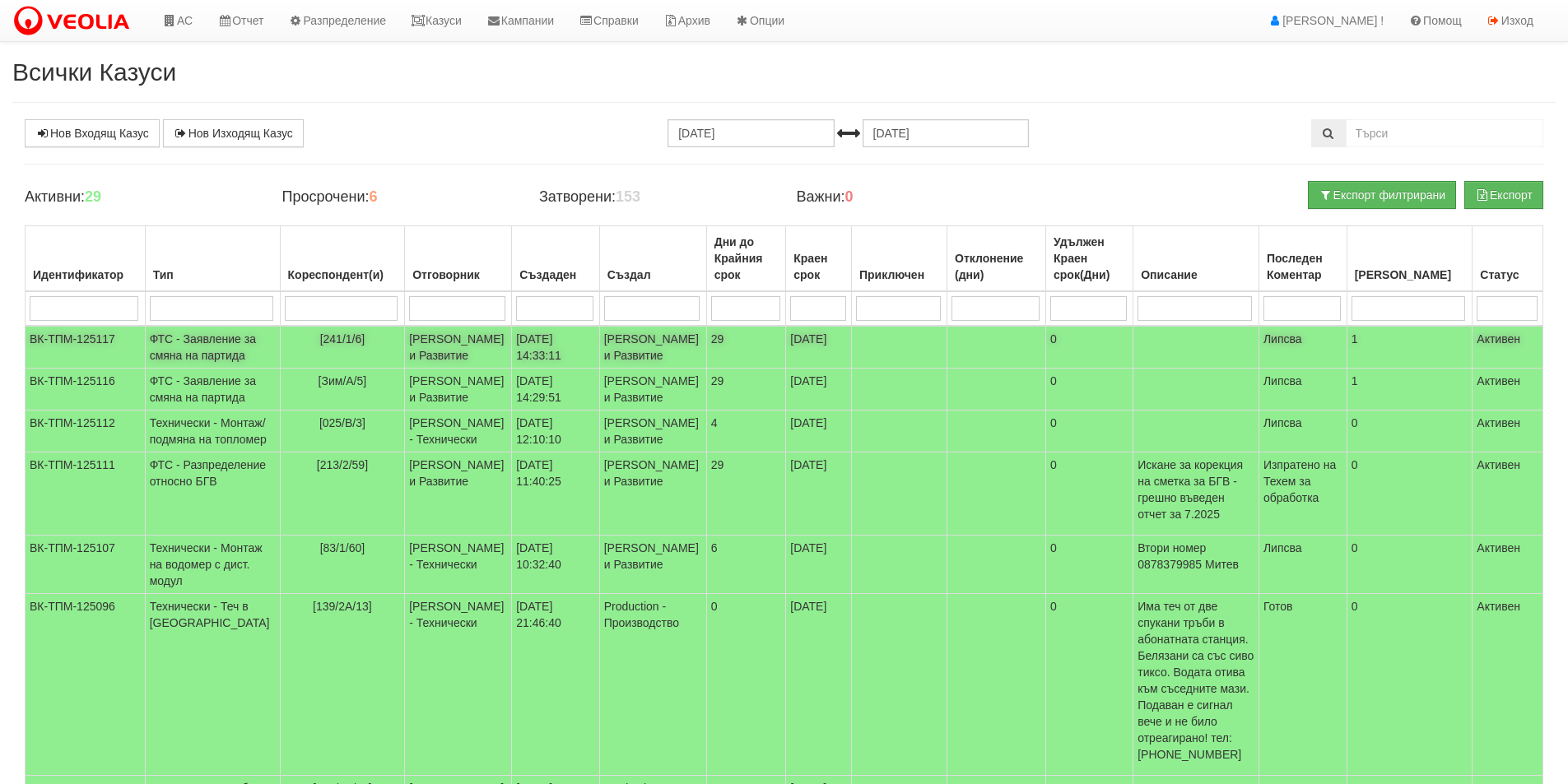
click at [189, 354] on td "ФТС - Заявление за смяна на партида" at bounding box center [212, 347] width 135 height 42
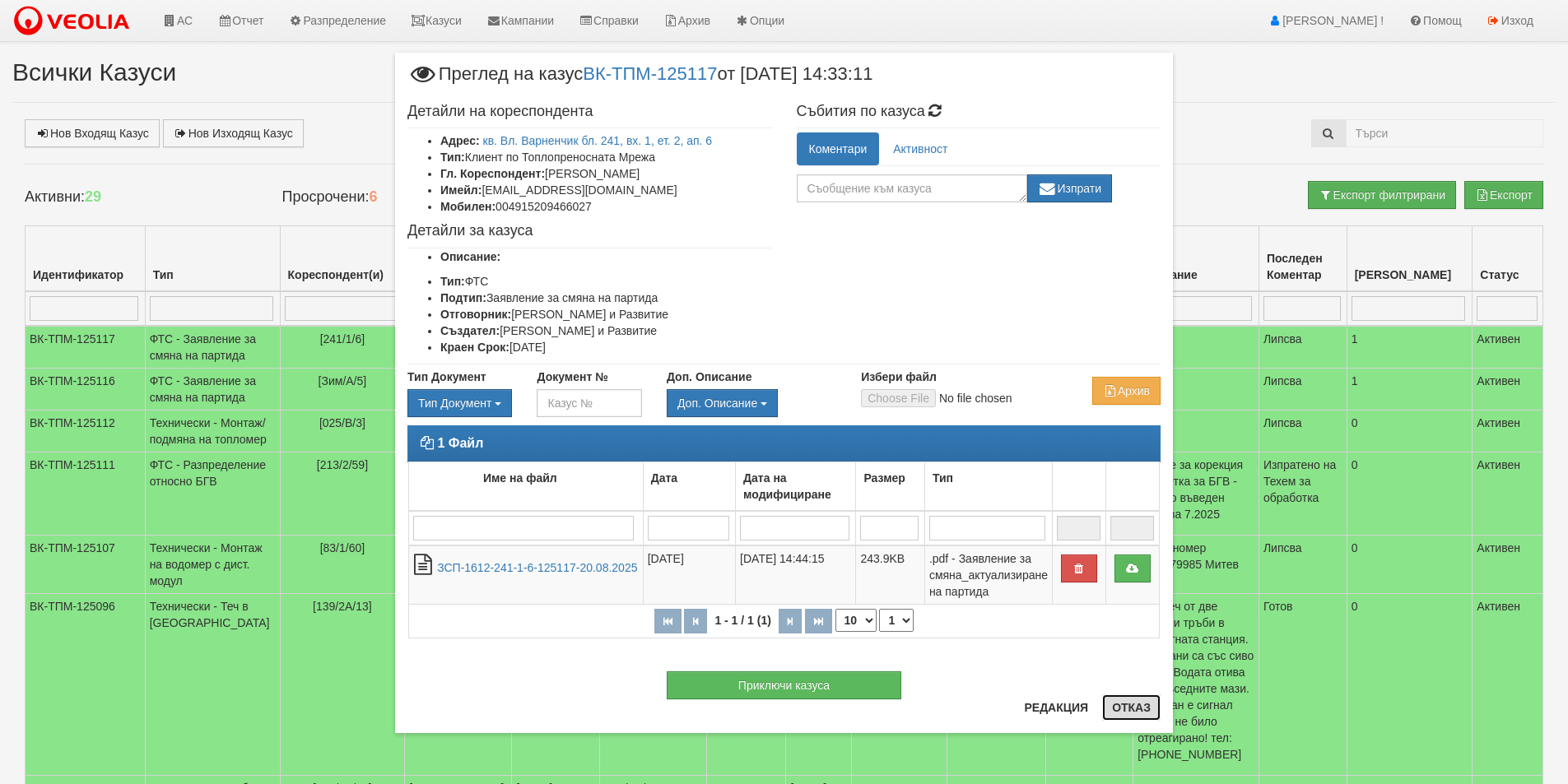
click at [1135, 714] on button "Отказ" at bounding box center [1131, 707] width 59 height 26
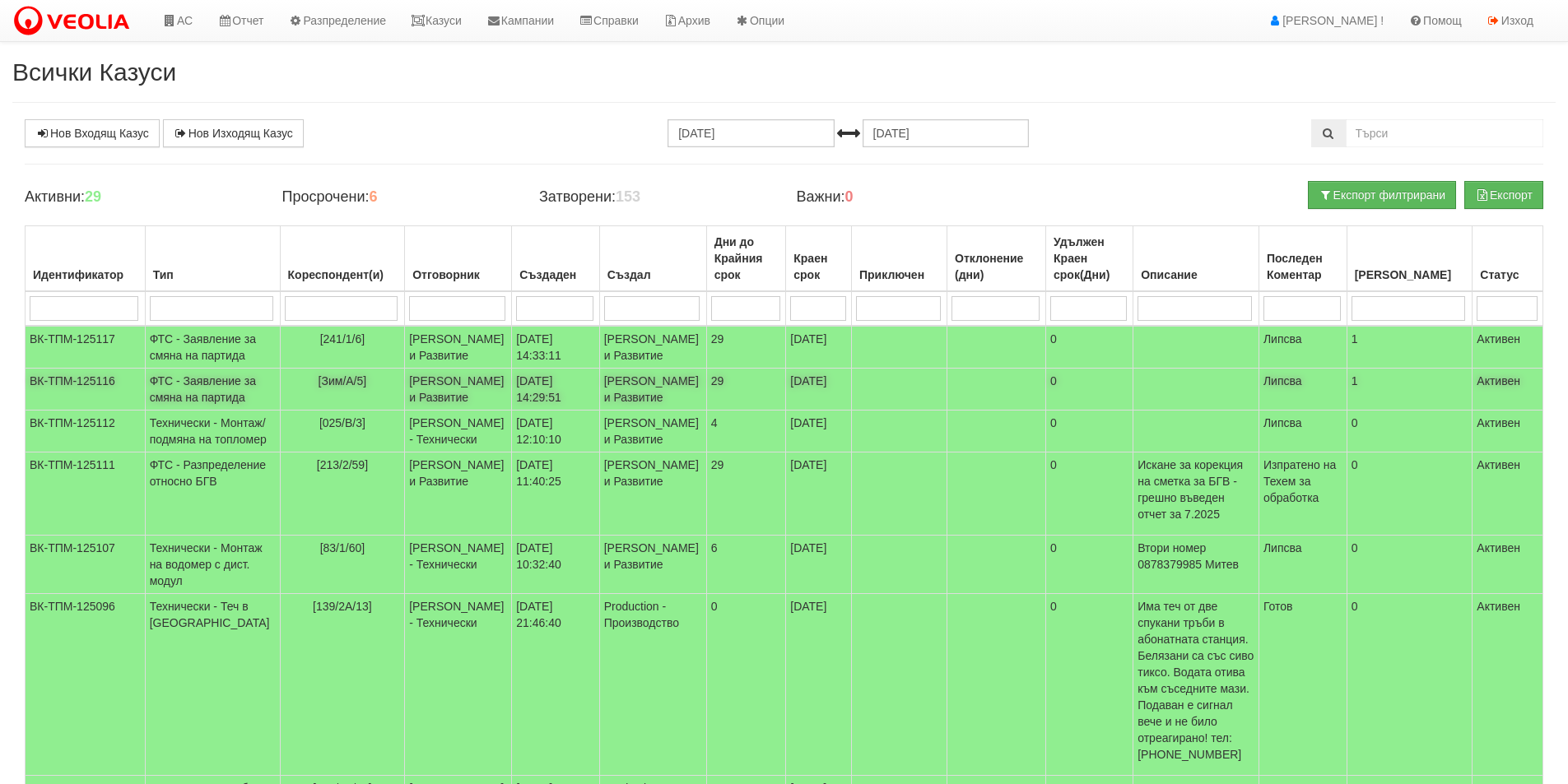
click at [189, 400] on td "ФТС - Заявление за смяна на партида" at bounding box center [212, 390] width 135 height 42
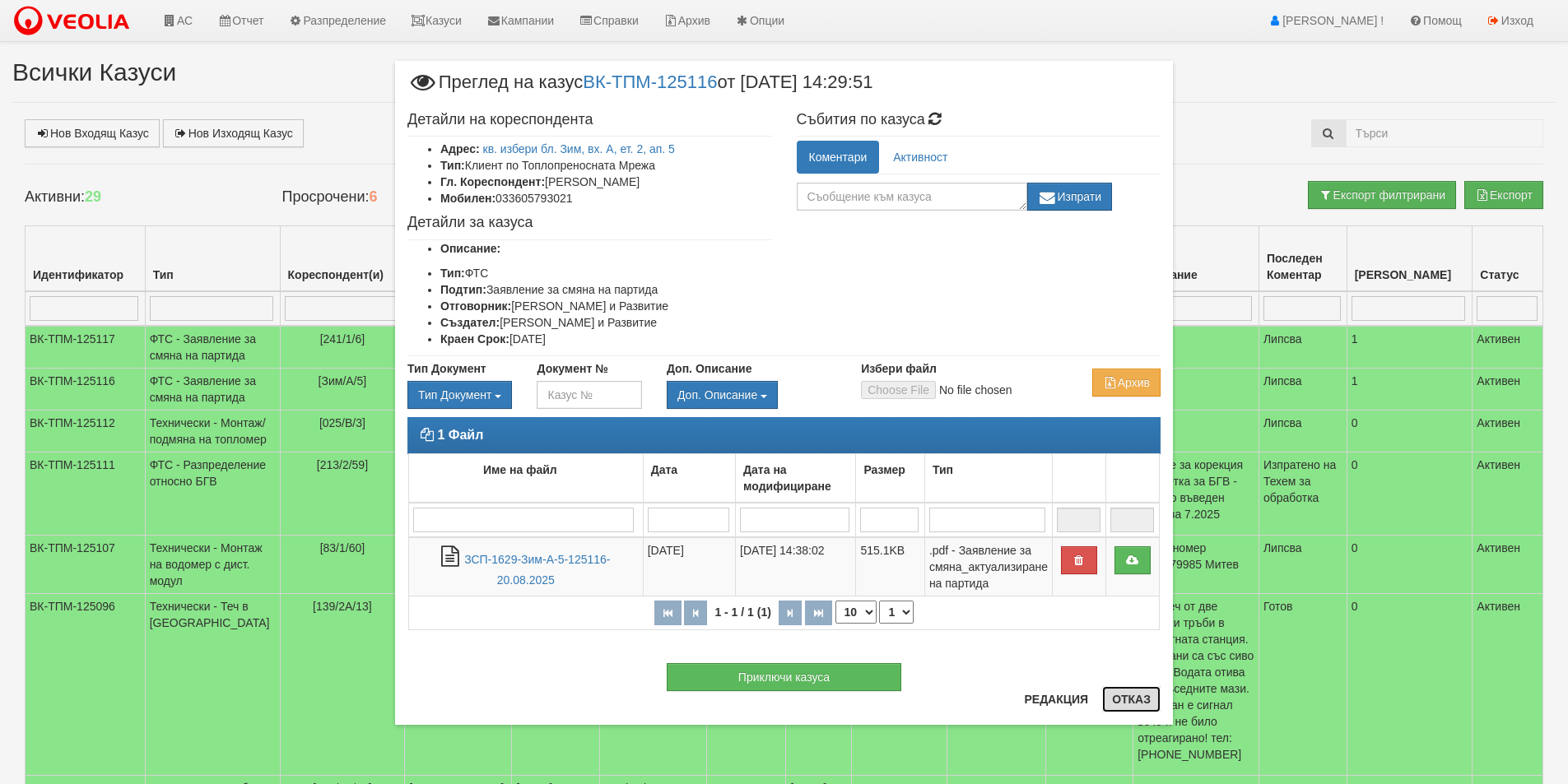
click at [1124, 700] on button "Отказ" at bounding box center [1131, 698] width 59 height 26
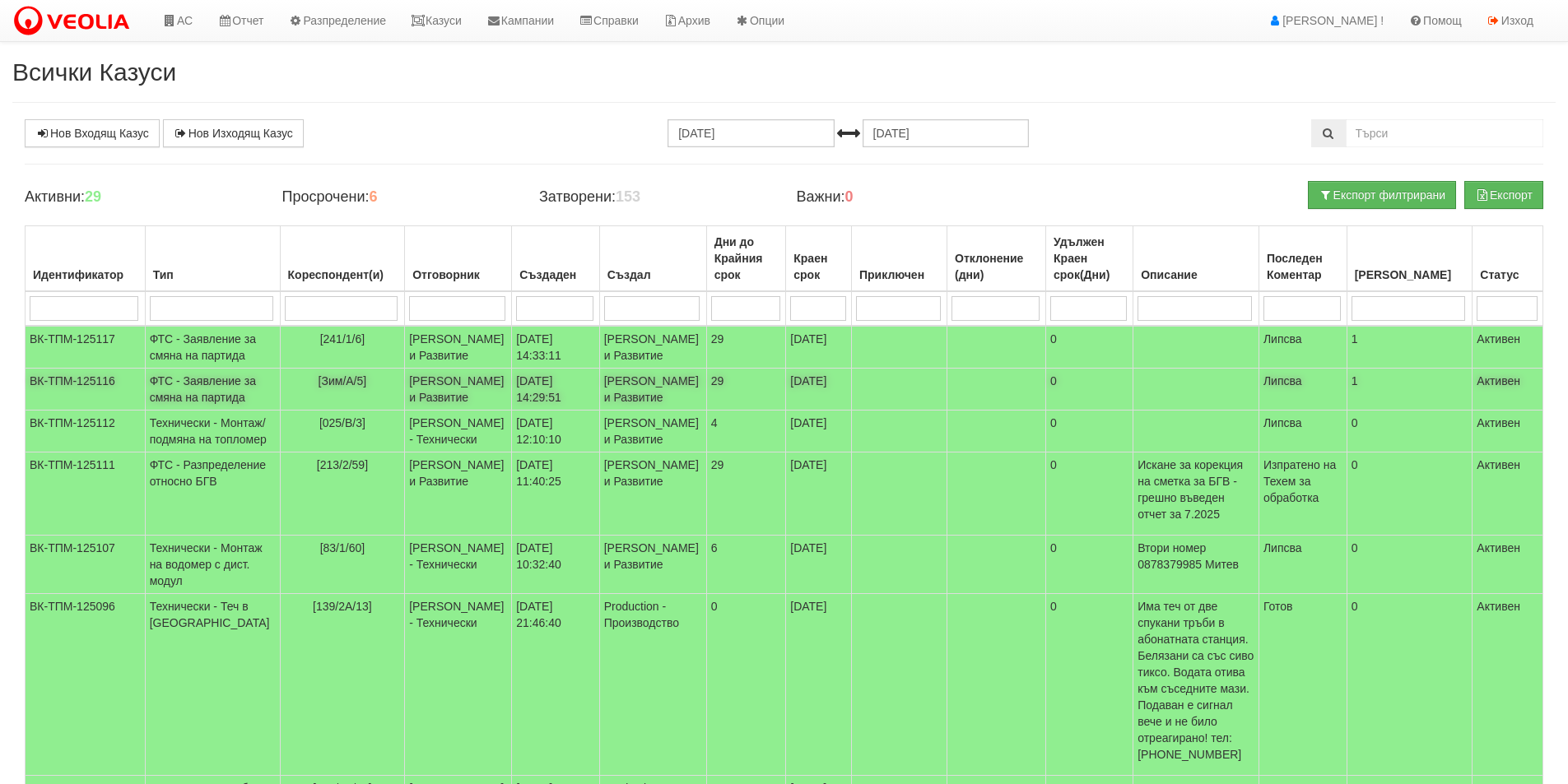
click at [206, 407] on td "ФТС - Заявление за смяна на партида" at bounding box center [212, 390] width 135 height 42
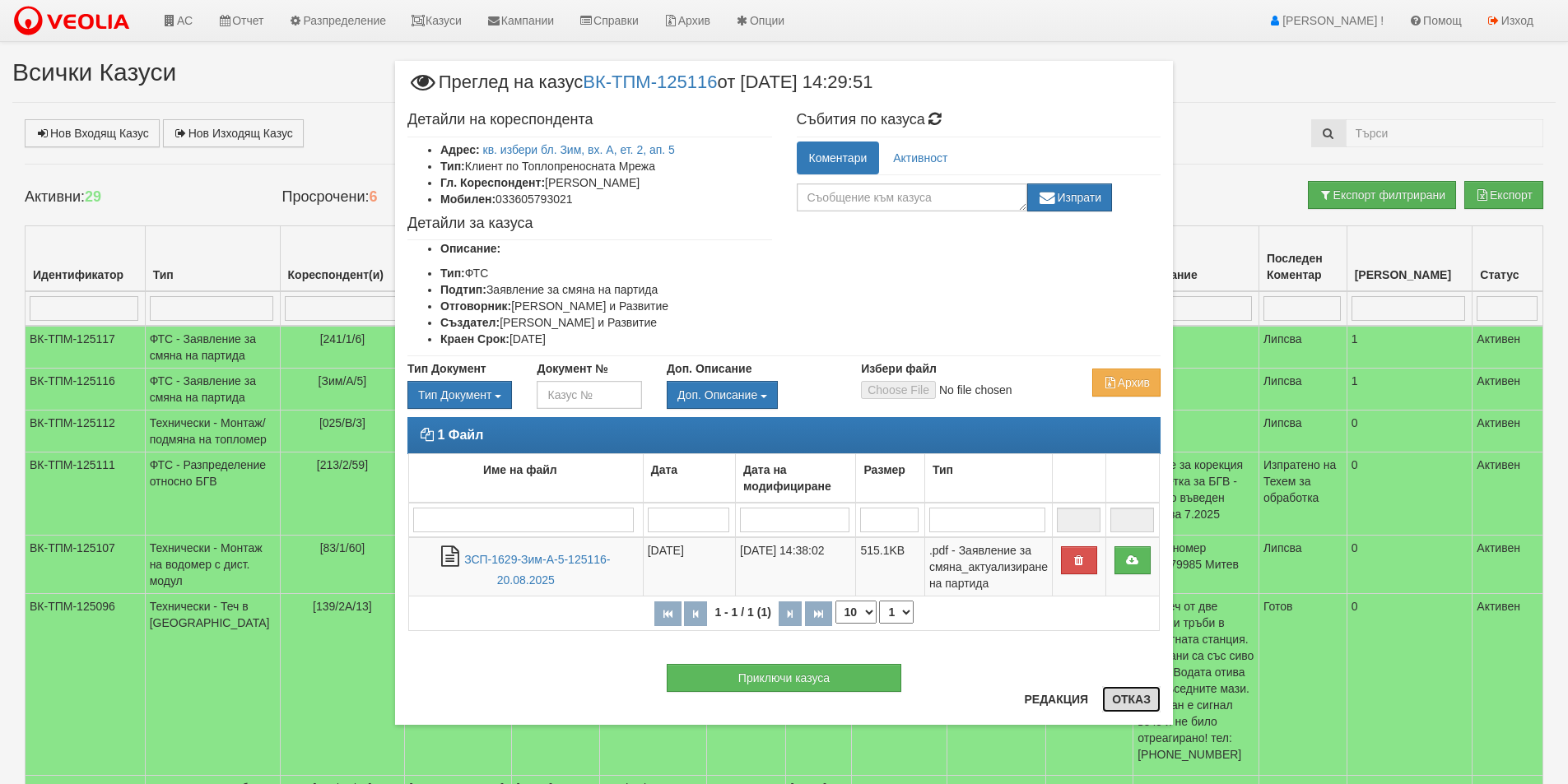
click at [1120, 695] on button "Отказ" at bounding box center [1131, 698] width 59 height 26
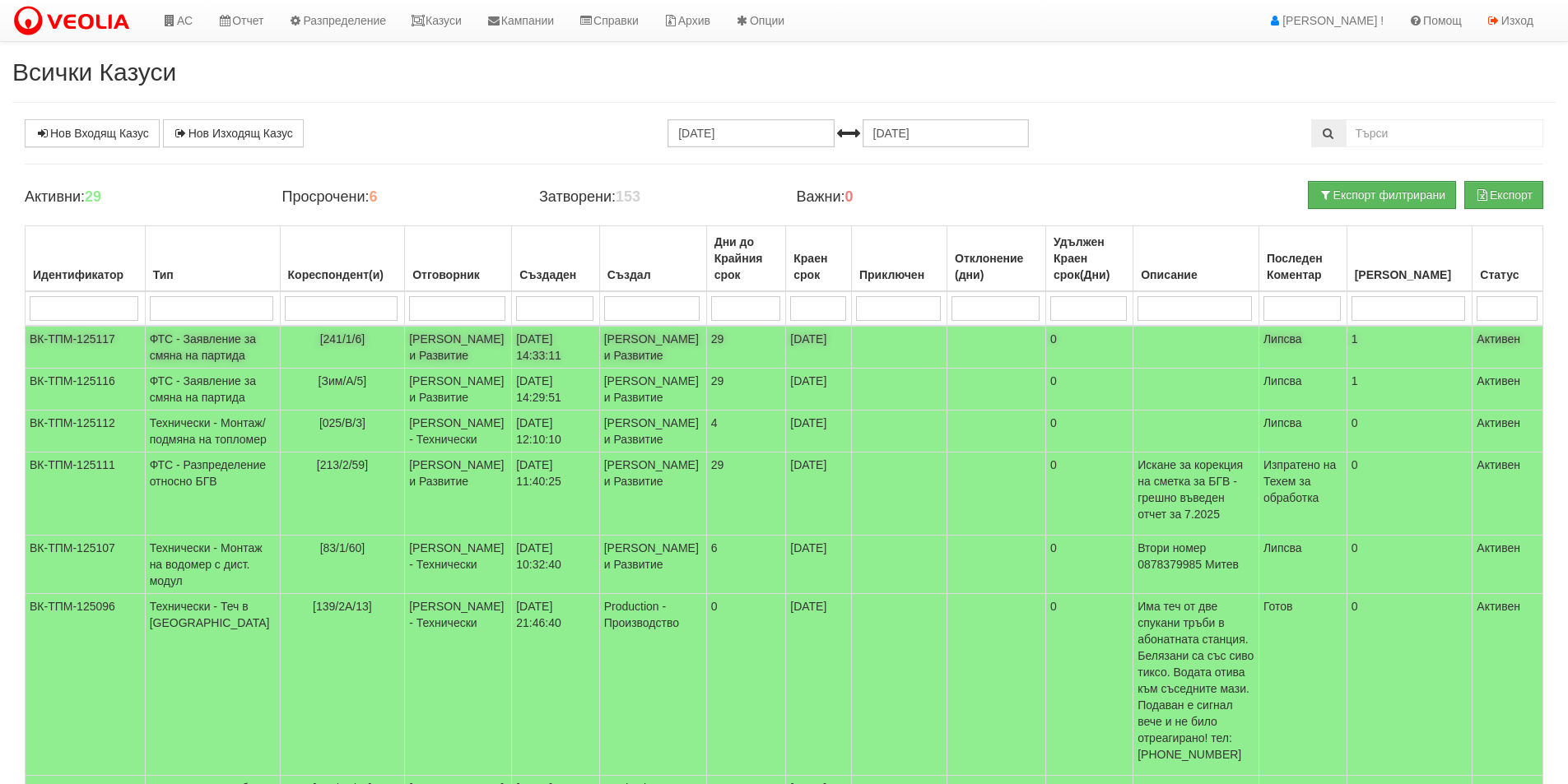
click at [183, 344] on td "ФТС - Заявление за смяна на партида" at bounding box center [212, 347] width 135 height 42
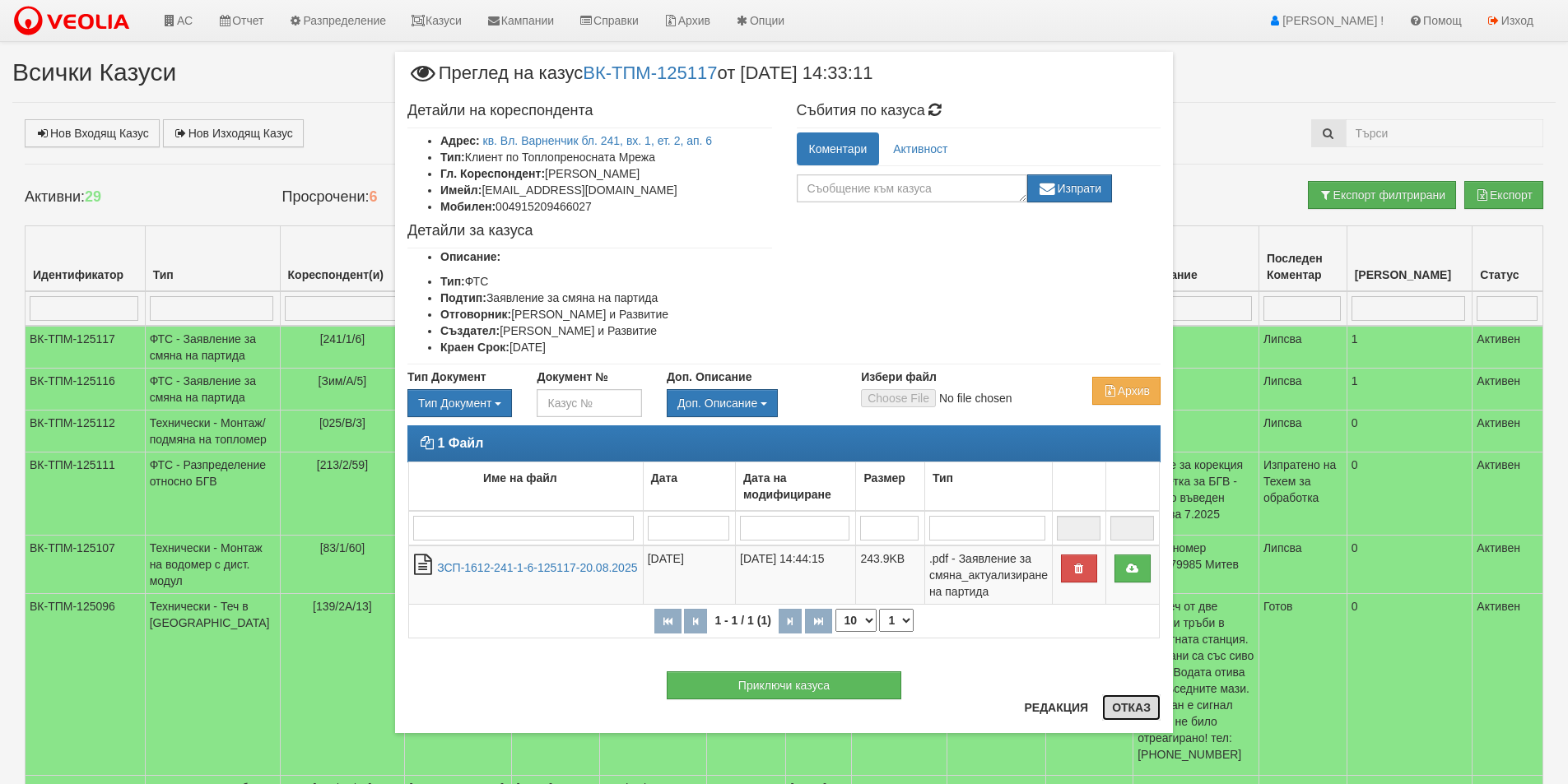
click at [1127, 709] on button "Отказ" at bounding box center [1131, 707] width 59 height 26
